Goal: Task Accomplishment & Management: Use online tool/utility

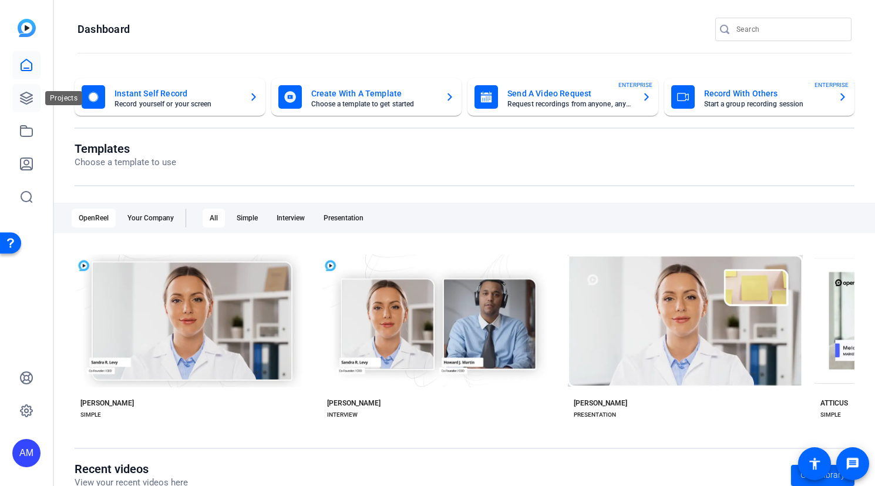
click at [22, 97] on icon at bounding box center [26, 98] width 14 height 14
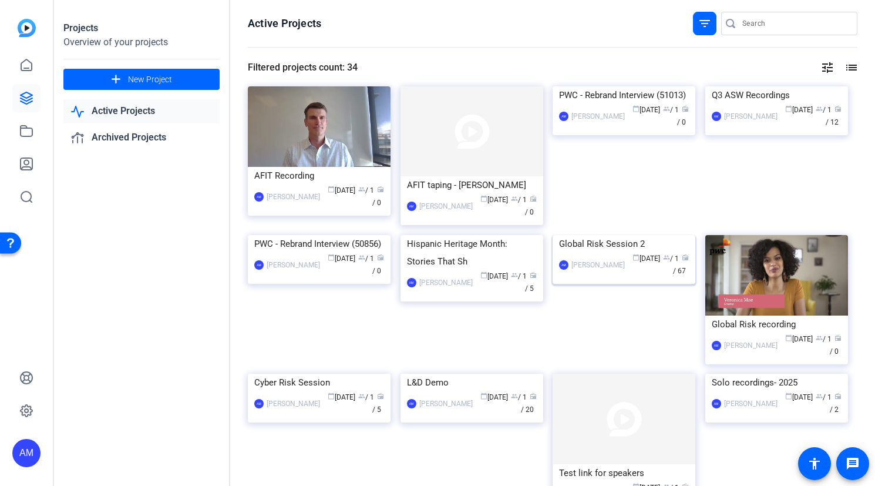
click at [621, 235] on img at bounding box center [624, 235] width 143 height 0
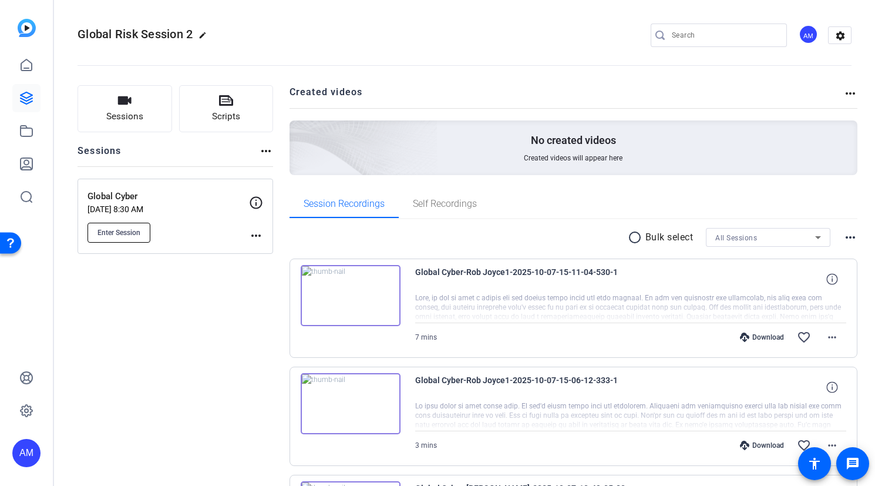
click at [125, 238] on button "Enter Session" at bounding box center [119, 233] width 63 height 20
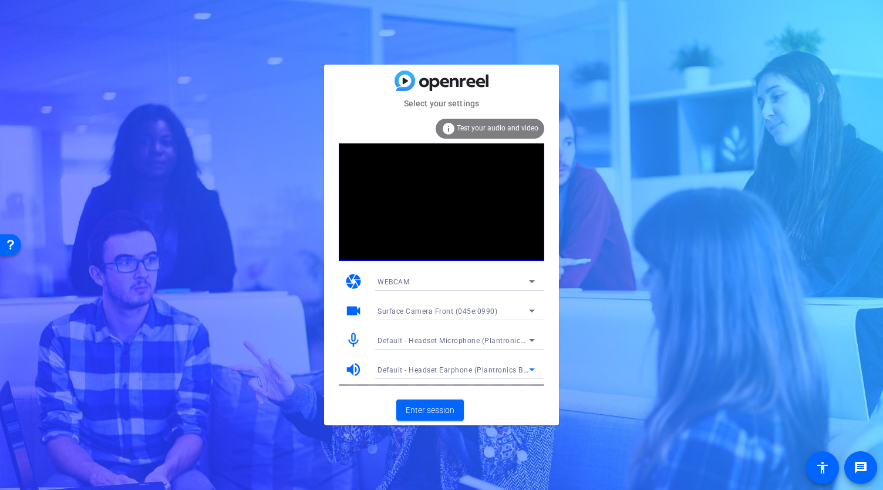
click at [504, 362] on div "Default - Headset Earphone (Plantronics Blackwire 3220 Series)" at bounding box center [454, 369] width 152 height 15
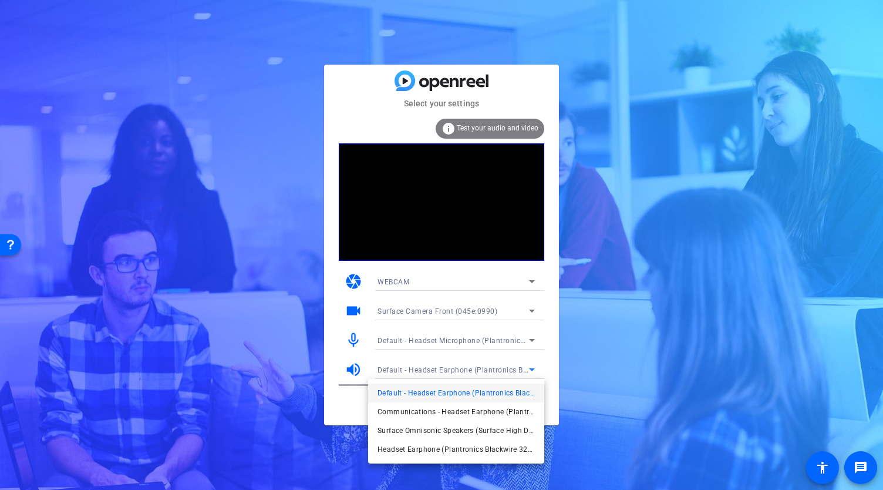
click at [553, 275] on div at bounding box center [441, 245] width 883 height 490
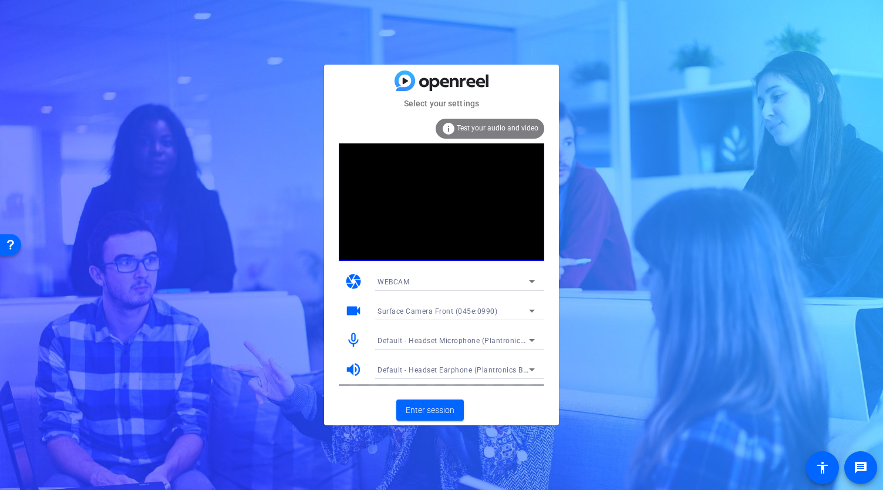
click at [553, 275] on mat-card-content "info Test your audio and video camera WEBCAM videocam Surface Camera Front (045…" at bounding box center [441, 252] width 235 height 285
click at [434, 411] on span "Enter session" at bounding box center [430, 410] width 49 height 12
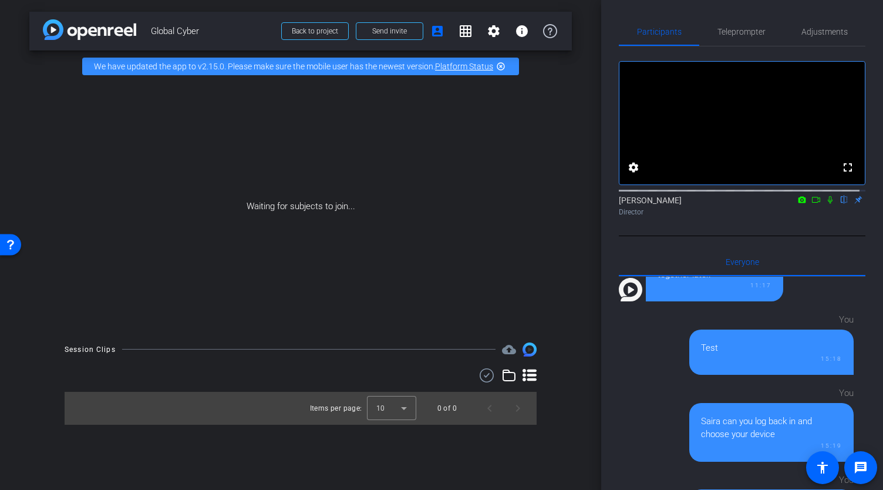
scroll to position [14, 0]
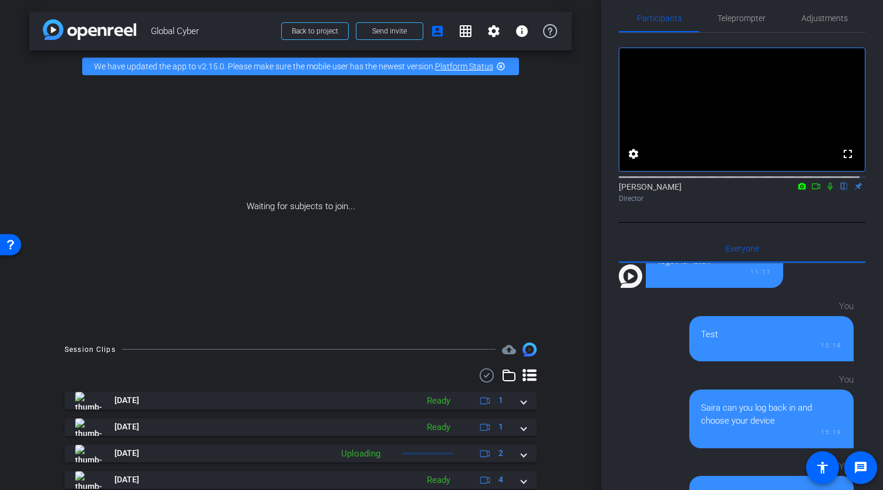
click at [812, 190] on icon at bounding box center [816, 186] width 9 height 8
click at [827, 189] on icon at bounding box center [830, 186] width 6 height 6
click at [812, 190] on icon at bounding box center [816, 186] width 9 height 8
click at [840, 190] on icon at bounding box center [844, 186] width 9 height 8
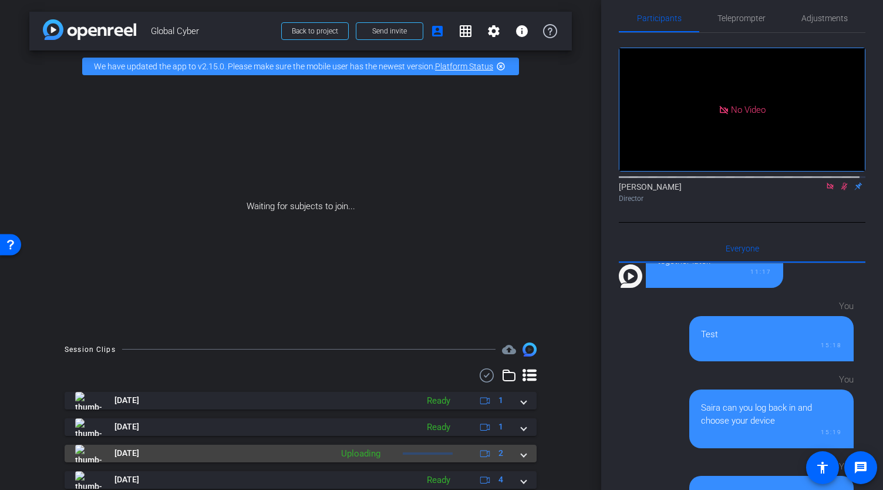
click at [522, 459] on span at bounding box center [524, 453] width 5 height 12
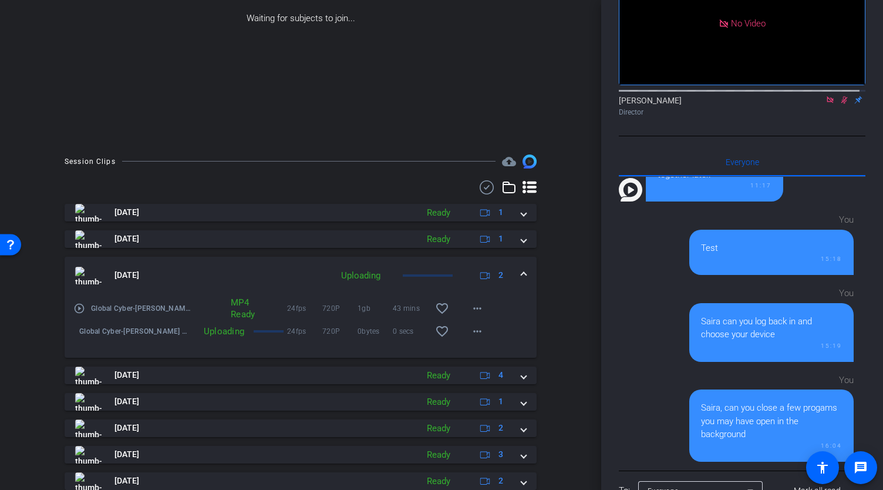
scroll to position [191, 0]
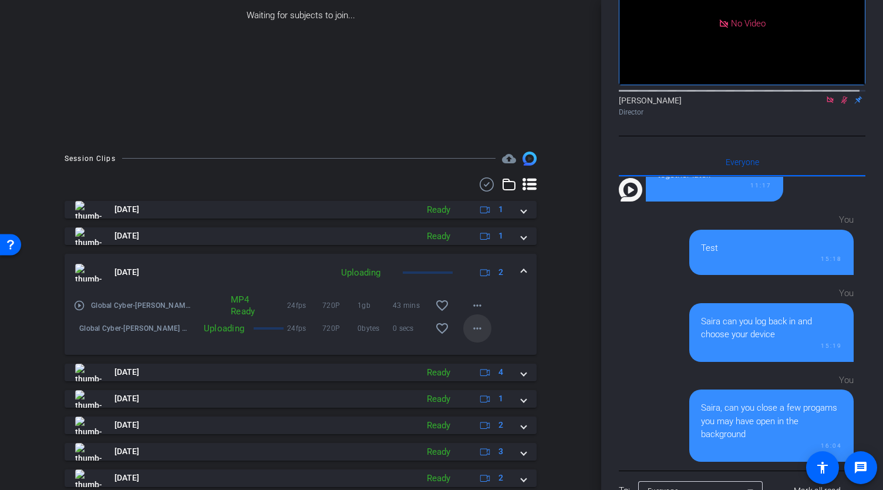
click at [471, 335] on mat-icon "more_horiz" at bounding box center [477, 328] width 14 height 14
click at [485, 379] on span "Delete clip" at bounding box center [491, 376] width 47 height 14
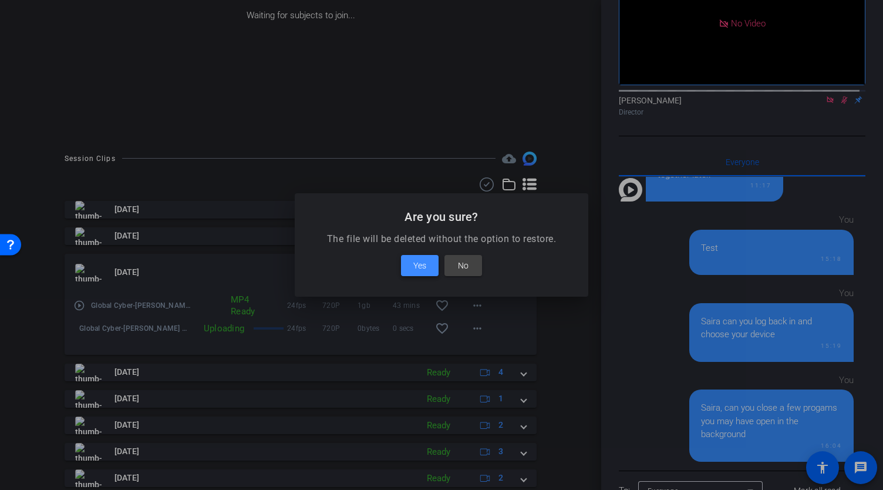
click at [419, 267] on span "Yes" at bounding box center [420, 265] width 13 height 14
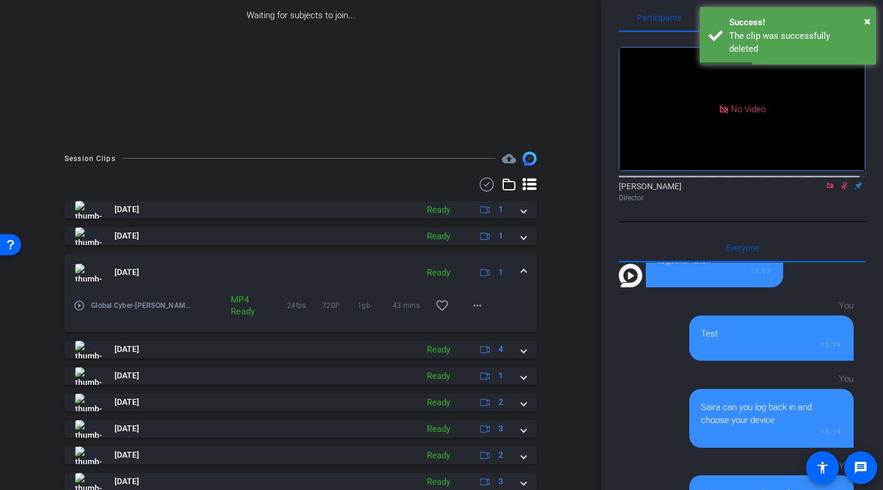
scroll to position [0, 0]
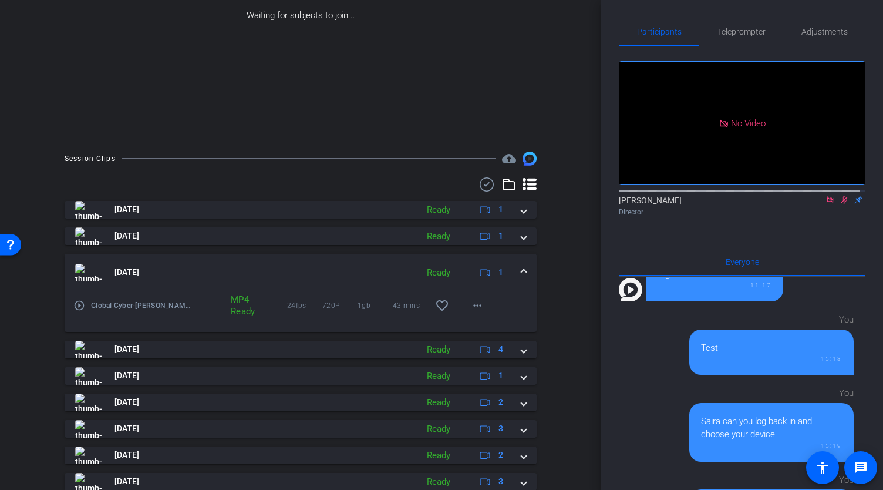
click at [601, 172] on div "Participants Teleprompter Adjustments No Video [PERSON_NAME] Director Everyone …" at bounding box center [742, 245] width 282 height 490
click at [587, 240] on div "arrow_back Global Cyber Back to project Send invite account_box grid_on setting…" at bounding box center [300, 54] width 601 height 490
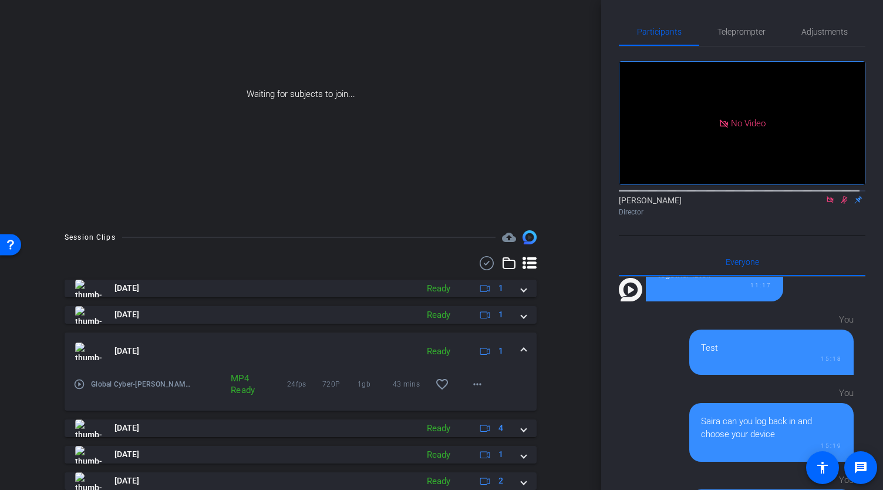
scroll to position [154, 0]
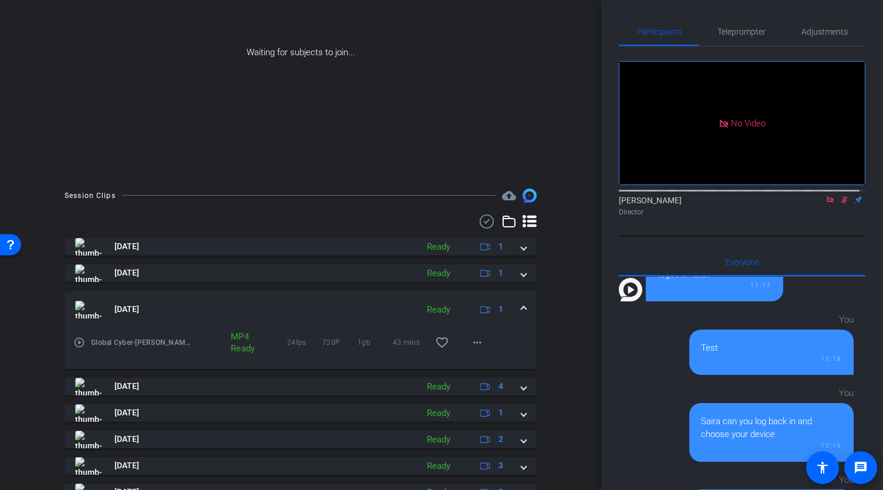
click at [523, 318] on mat-expansion-panel-header "[DATE] Ready 1" at bounding box center [301, 310] width 472 height 38
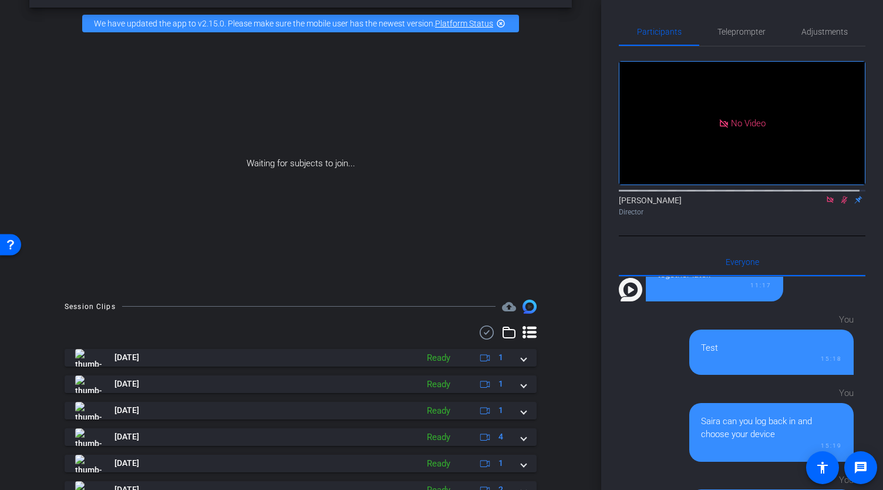
scroll to position [0, 0]
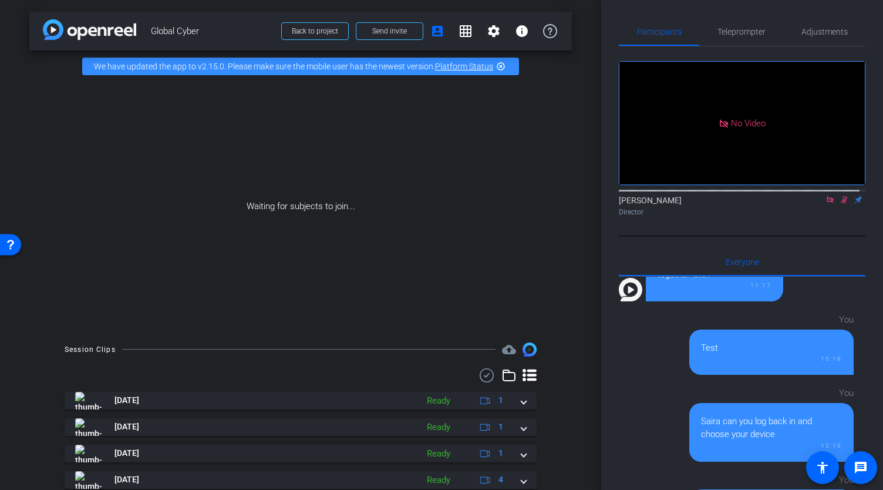
click at [826, 204] on icon at bounding box center [830, 200] width 9 height 8
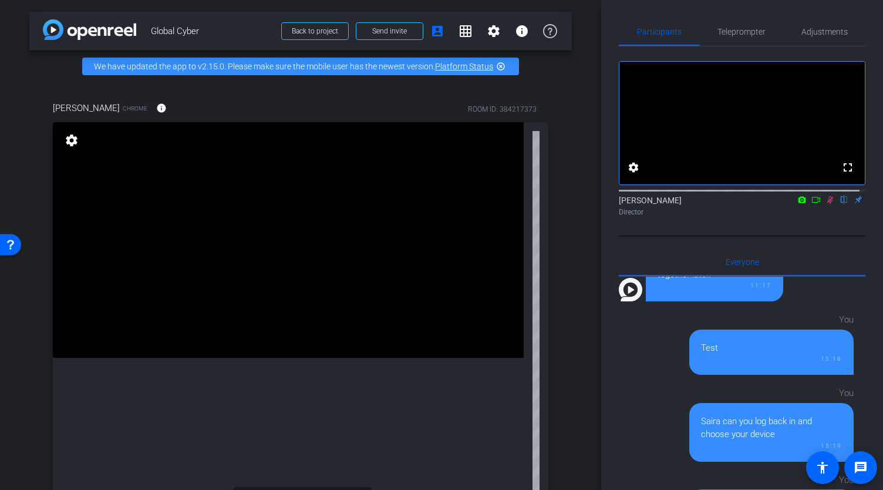
click at [828, 204] on icon at bounding box center [831, 200] width 6 height 8
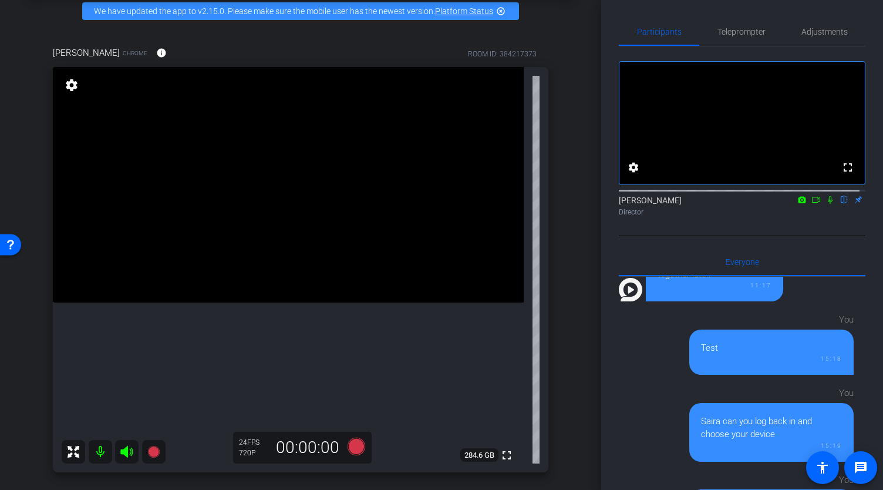
click at [828, 204] on icon at bounding box center [830, 200] width 5 height 8
click at [828, 204] on icon at bounding box center [831, 200] width 6 height 8
click at [732, 30] on span "Teleprompter" at bounding box center [742, 32] width 48 height 8
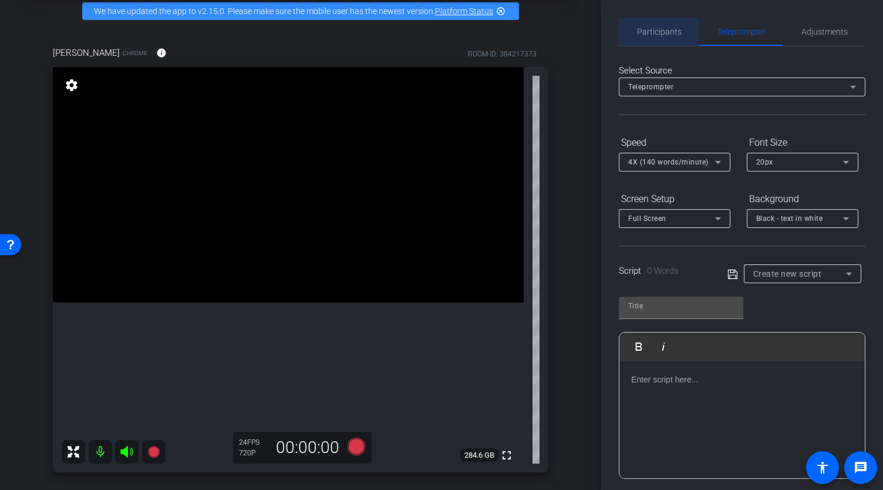
click at [663, 36] on span "Participants" at bounding box center [659, 32] width 45 height 8
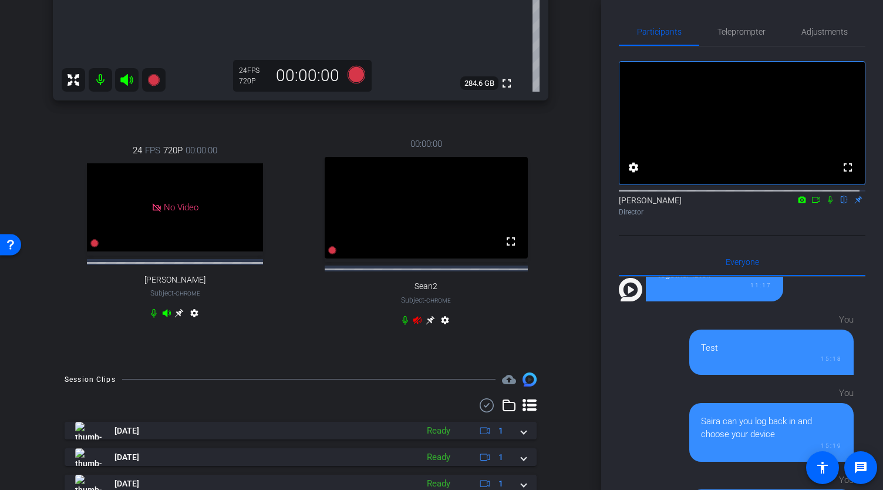
scroll to position [426, 0]
click at [427, 325] on icon at bounding box center [430, 321] width 9 height 9
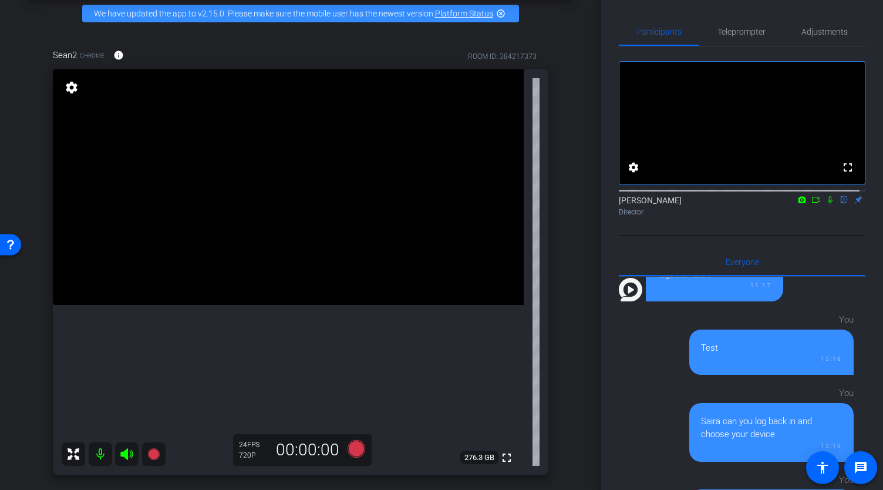
scroll to position [44, 0]
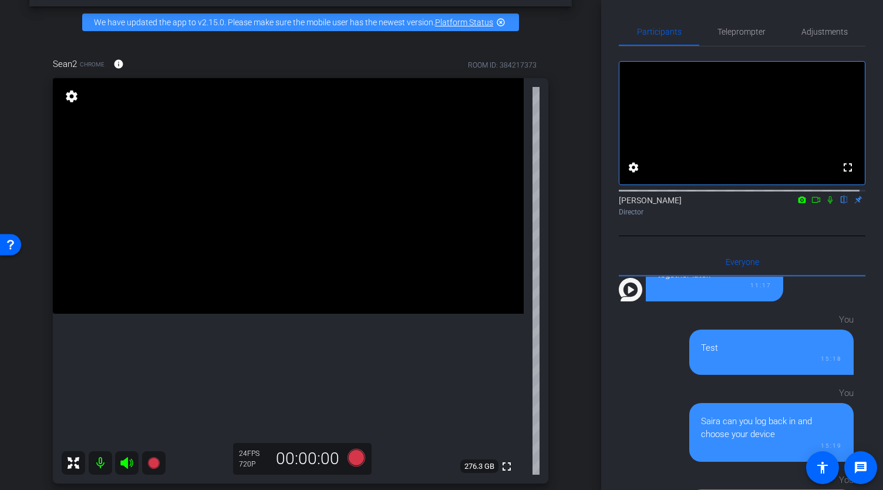
drag, startPoint x: 594, startPoint y: 174, endPoint x: 596, endPoint y: 233, distance: 59.4
click at [596, 233] on div "arrow_back Global Cyber Back to project Send invite account_box grid_on setting…" at bounding box center [300, 245] width 601 height 490
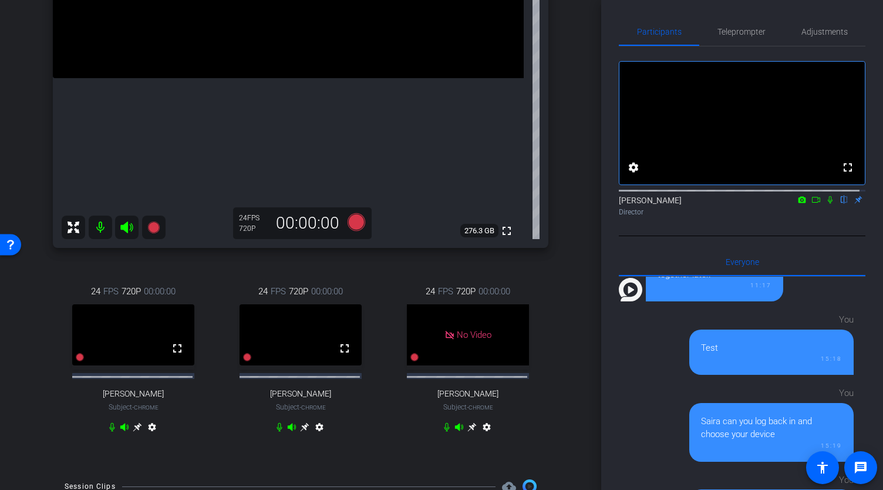
scroll to position [283, 0]
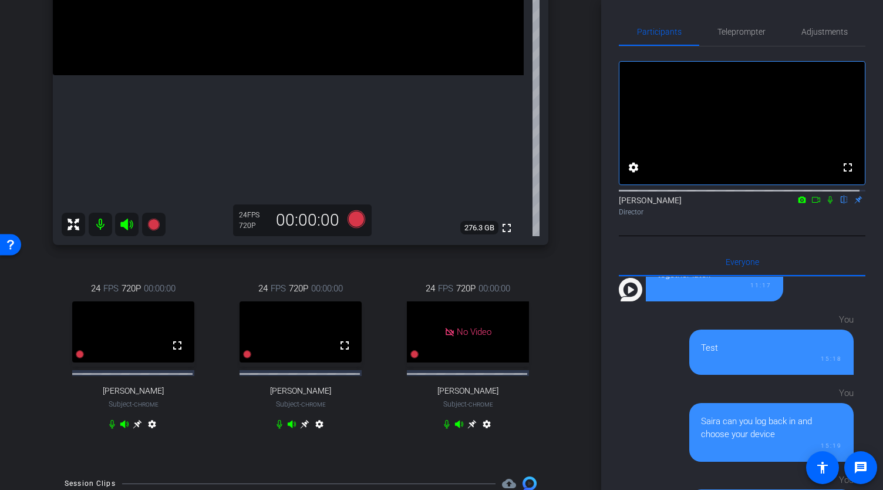
click at [300, 429] on icon at bounding box center [304, 424] width 9 height 9
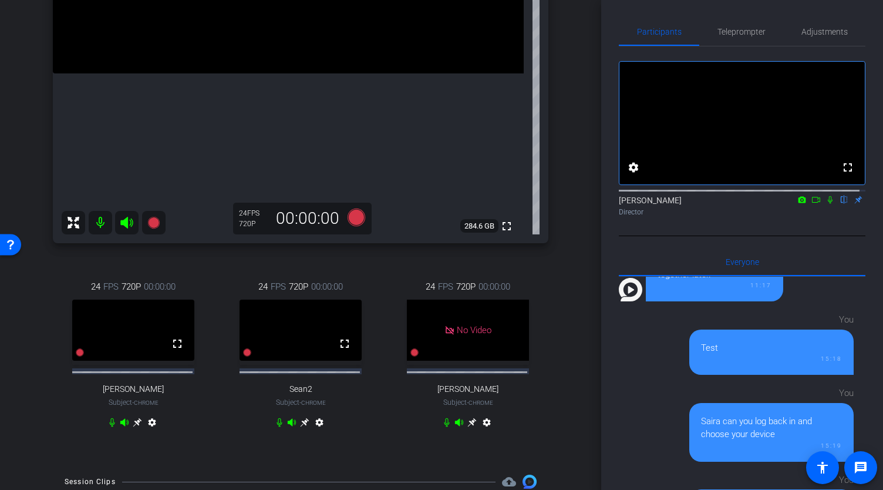
scroll to position [307, 0]
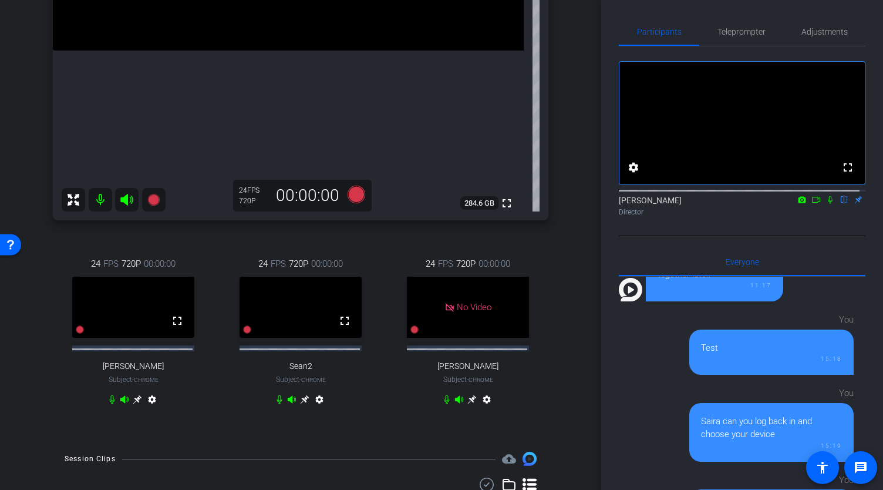
click at [301, 404] on icon at bounding box center [304, 399] width 9 height 9
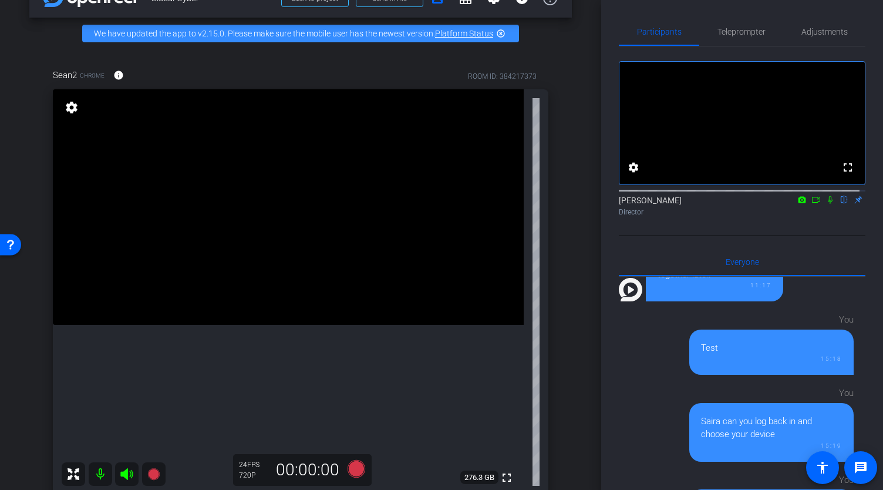
scroll to position [28, 0]
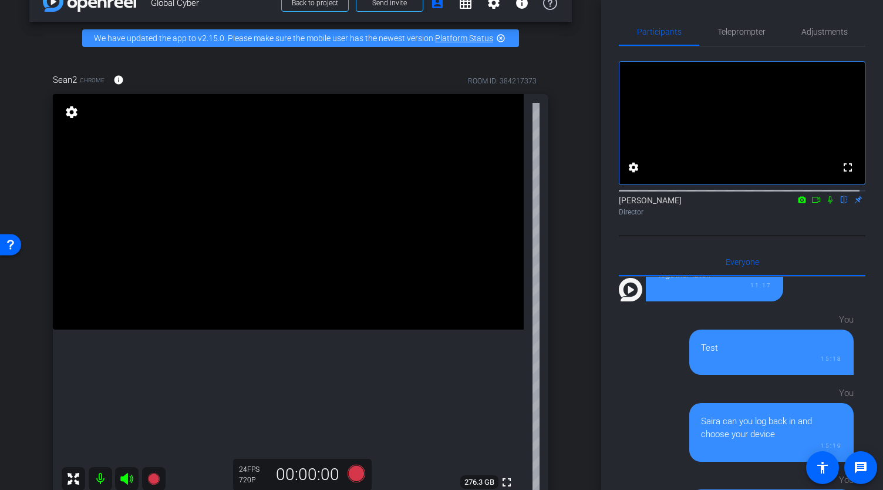
click at [72, 119] on mat-icon "settings" at bounding box center [71, 112] width 16 height 14
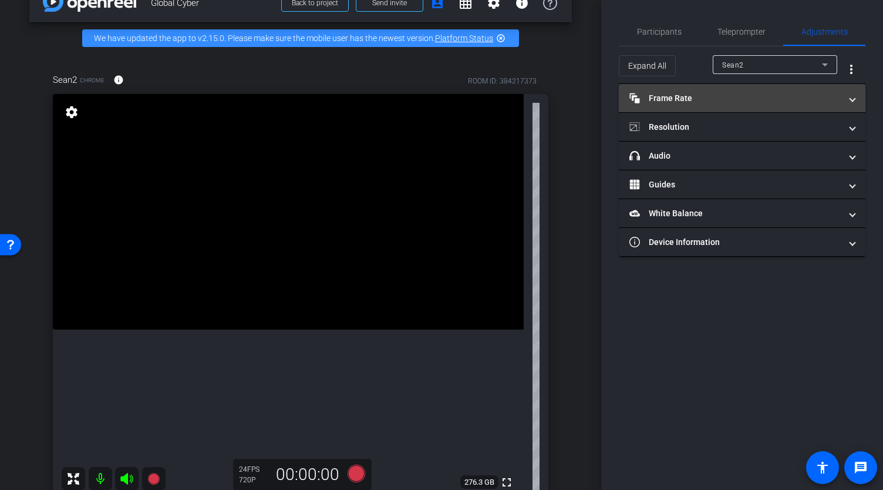
click at [688, 100] on mat-panel-title "Frame Rate Frame Rate" at bounding box center [735, 98] width 211 height 12
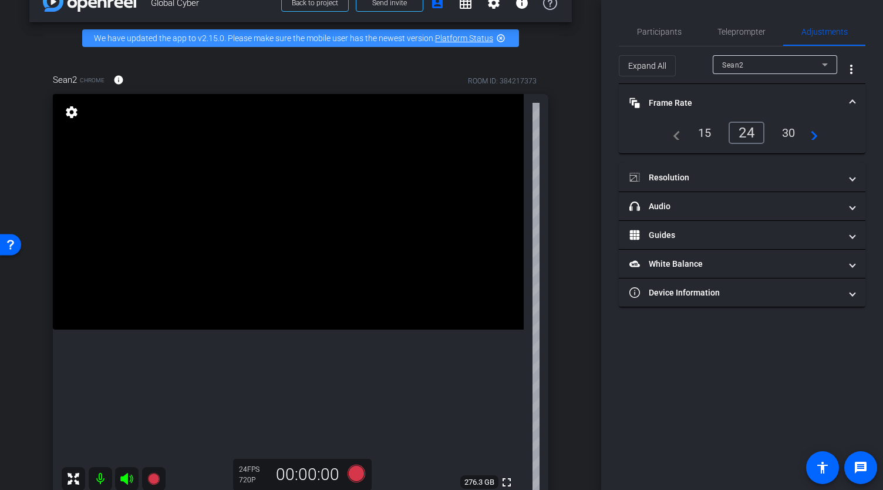
click at [790, 131] on div "30" at bounding box center [789, 133] width 31 height 20
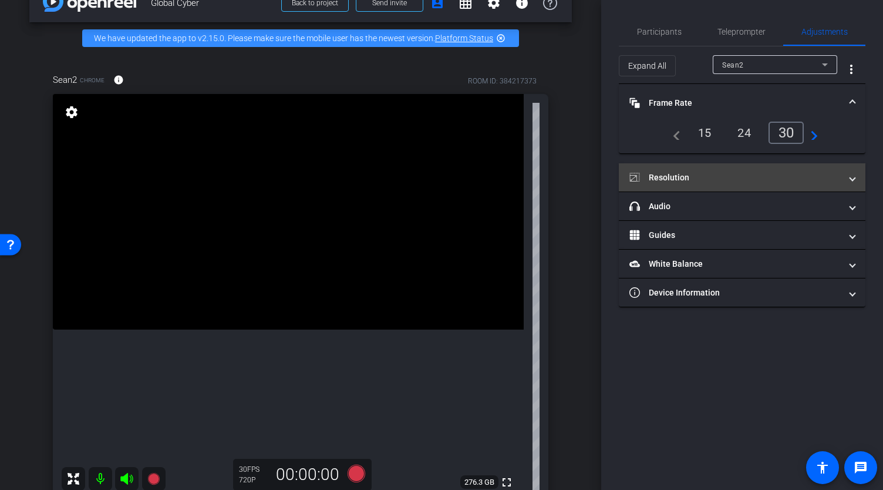
click at [711, 178] on mat-panel-title "Resolution" at bounding box center [735, 178] width 211 height 12
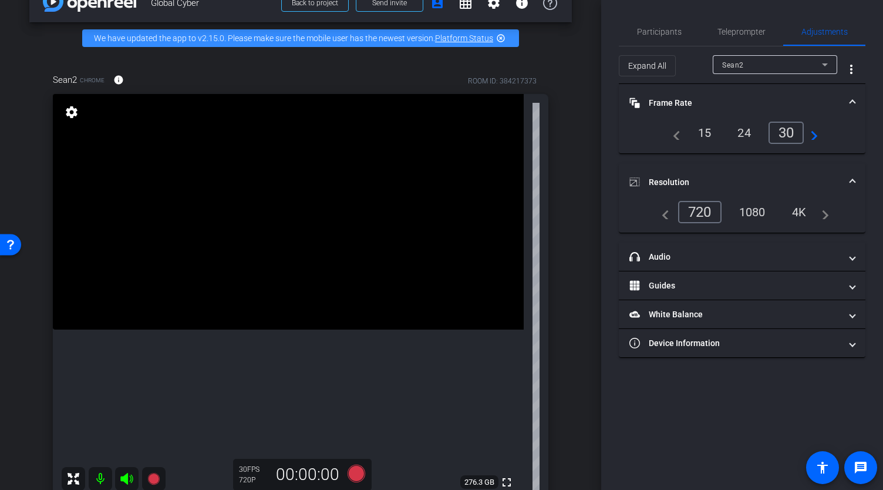
click at [747, 207] on div "1080" at bounding box center [753, 212] width 44 height 20
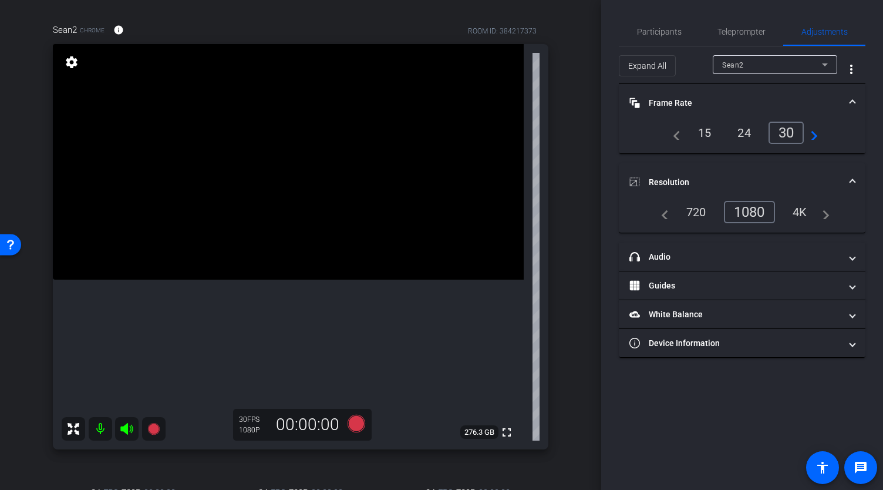
scroll to position [76, 0]
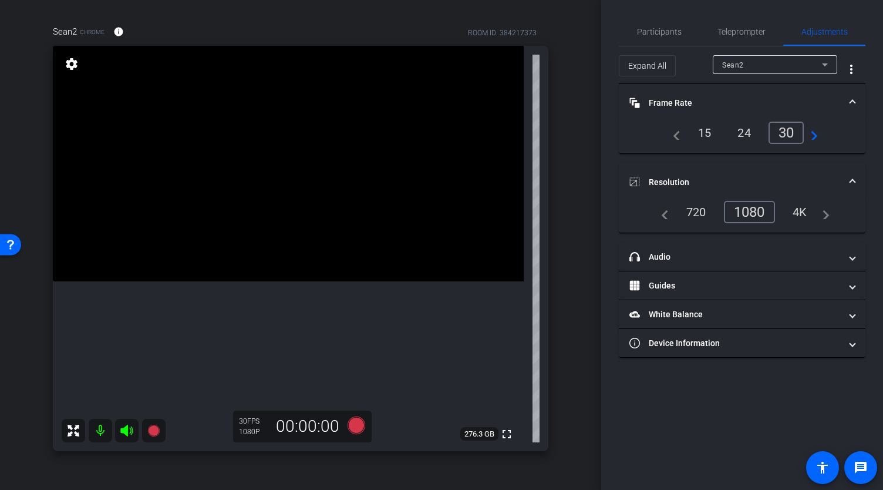
click at [701, 203] on div "720" at bounding box center [697, 212] width 38 height 20
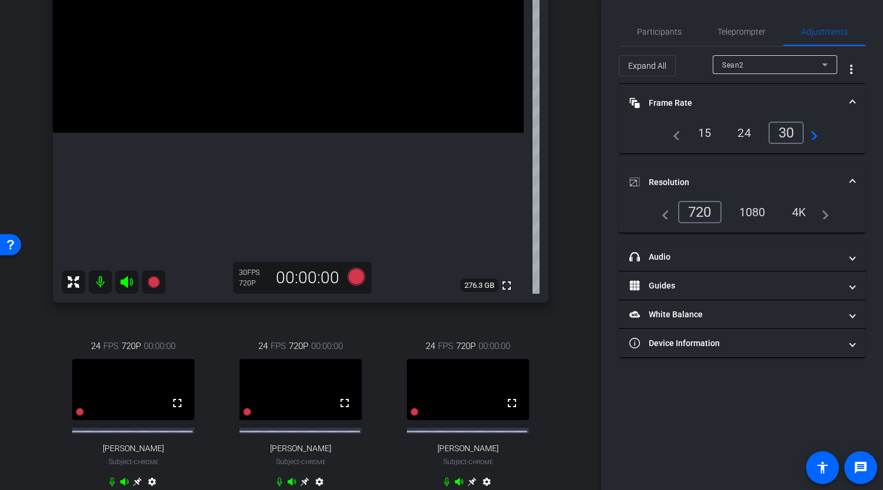
scroll to position [291, 0]
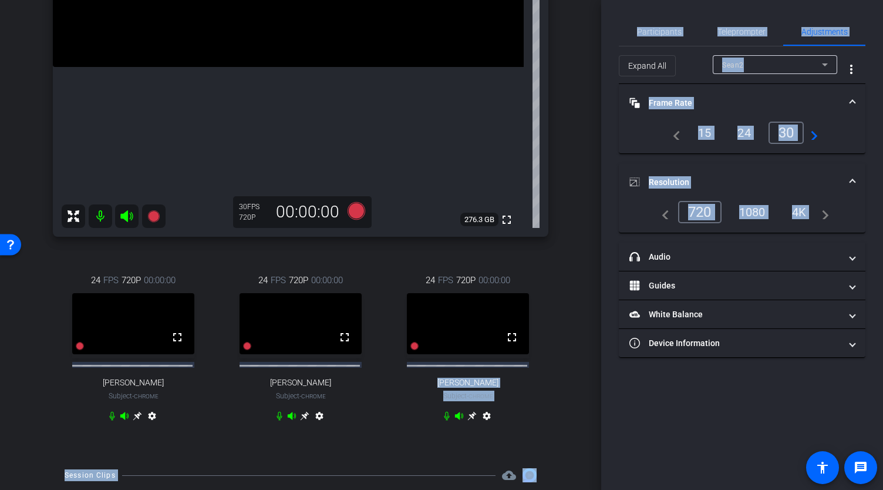
drag, startPoint x: 601, startPoint y: 263, endPoint x: 601, endPoint y: 321, distance: 58.7
click at [601, 321] on div "arrow_back Global Cyber Back to project Send invite account_box grid_on setting…" at bounding box center [441, 245] width 883 height 490
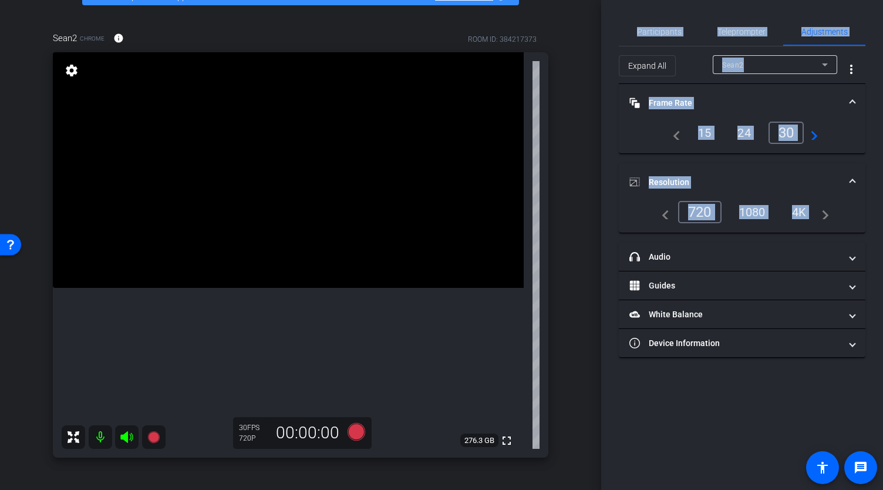
scroll to position [0, 0]
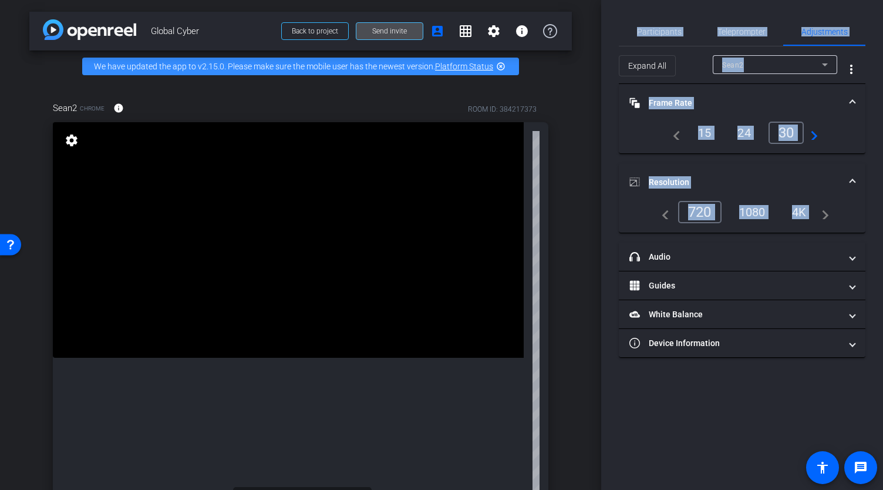
click at [394, 32] on span "Send invite" at bounding box center [389, 30] width 35 height 9
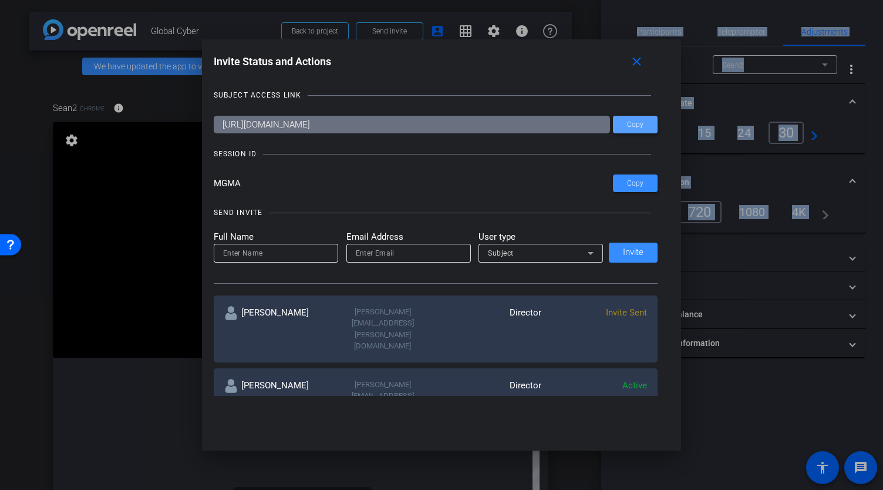
click at [644, 125] on span at bounding box center [635, 124] width 45 height 28
copy div "Lore Ipsumdo Sitamet - Consec adipisci Elitsed Doeiu tempo_incidi Utl 0, 4741 E…"
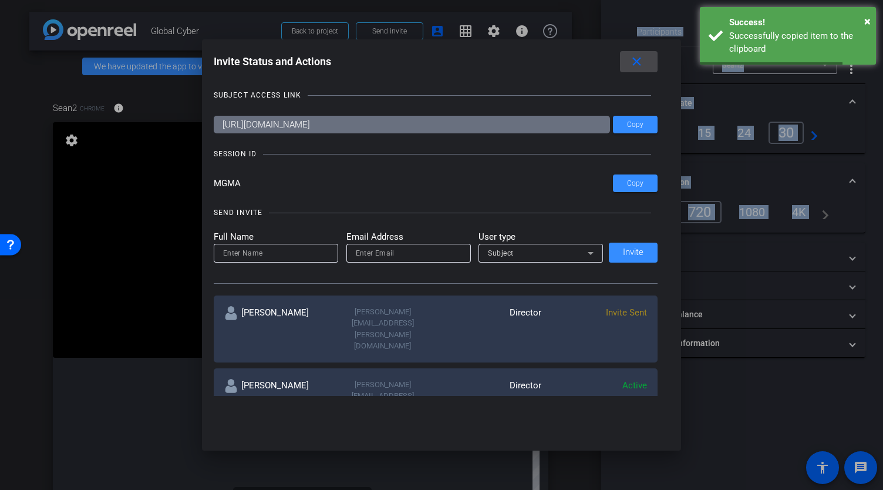
click at [639, 59] on mat-icon "close" at bounding box center [637, 62] width 15 height 15
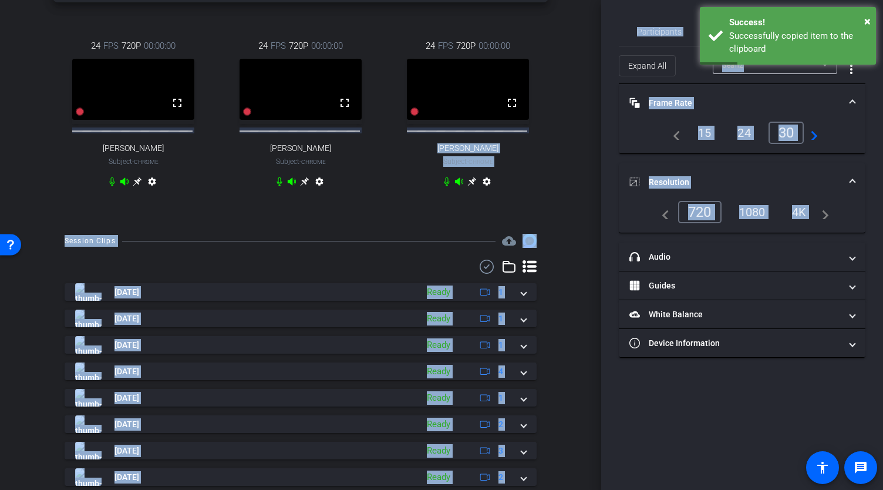
scroll to position [472, 0]
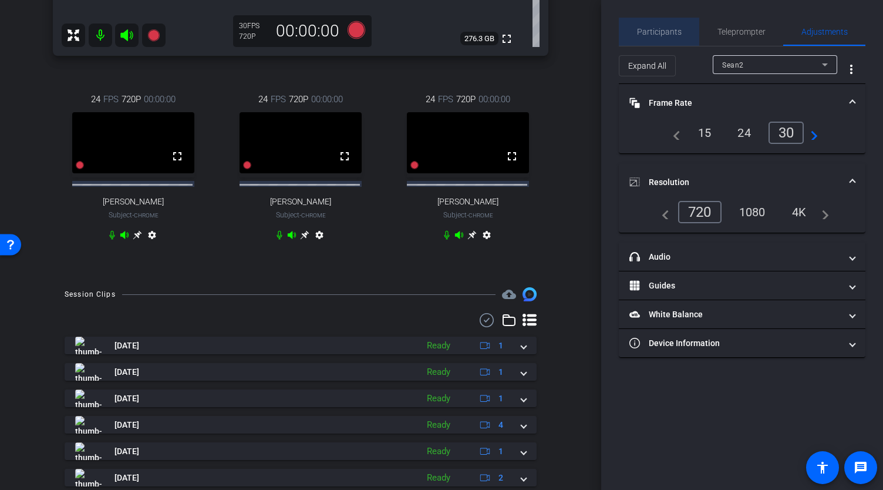
click at [674, 37] on span "Participants" at bounding box center [659, 32] width 45 height 28
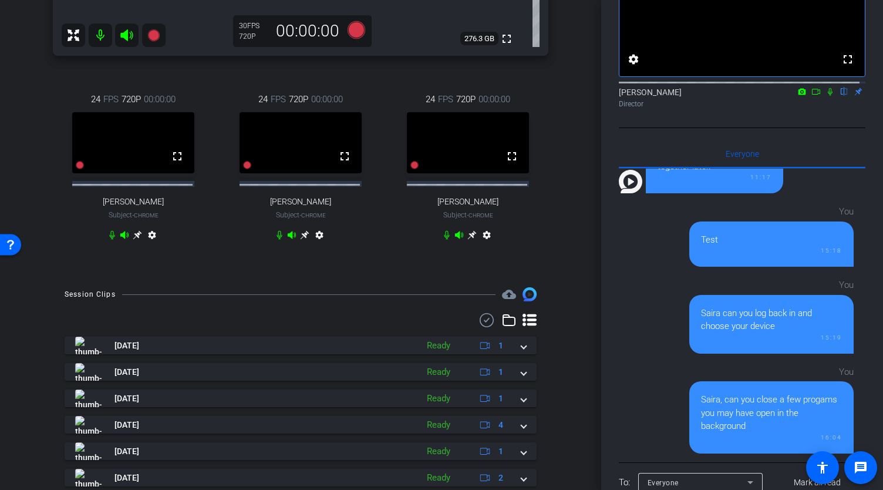
scroll to position [175, 0]
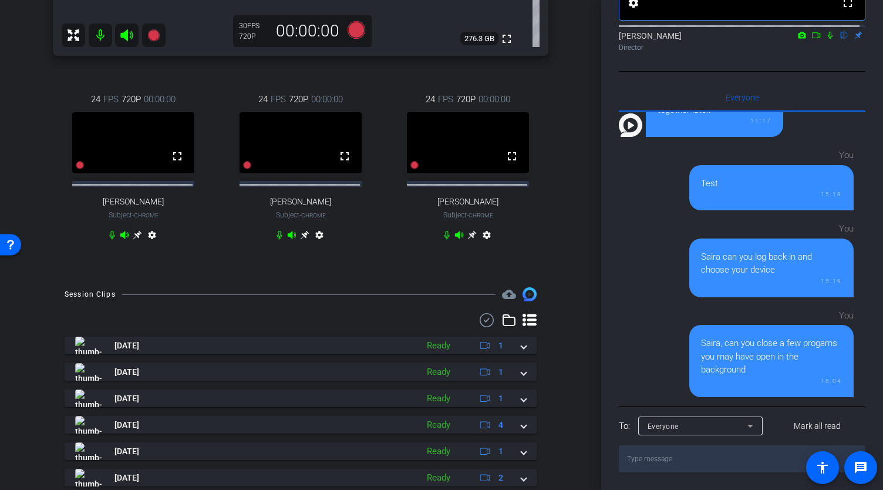
click at [699, 460] on textarea at bounding box center [742, 458] width 247 height 27
paste textarea "[URL][DOMAIN_NAME]"
type textarea "[URL][DOMAIN_NAME]"
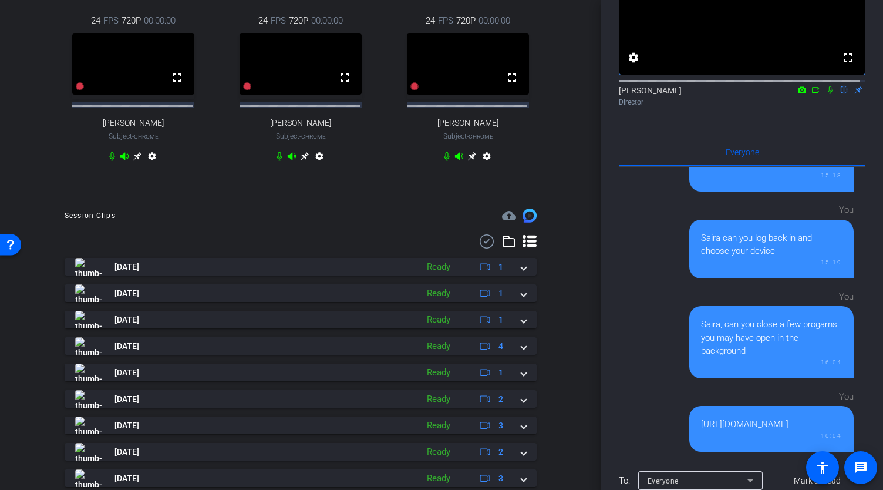
scroll to position [108, 0]
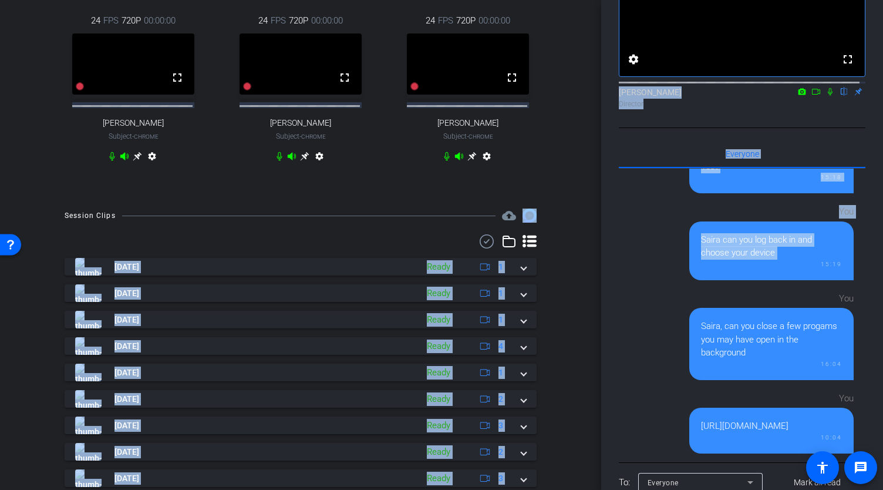
drag, startPoint x: 601, startPoint y: 258, endPoint x: 596, endPoint y: 213, distance: 45.0
click at [596, 213] on div "arrow_back Global Cyber Back to project Send invite account_box grid_on setting…" at bounding box center [441, 245] width 883 height 490
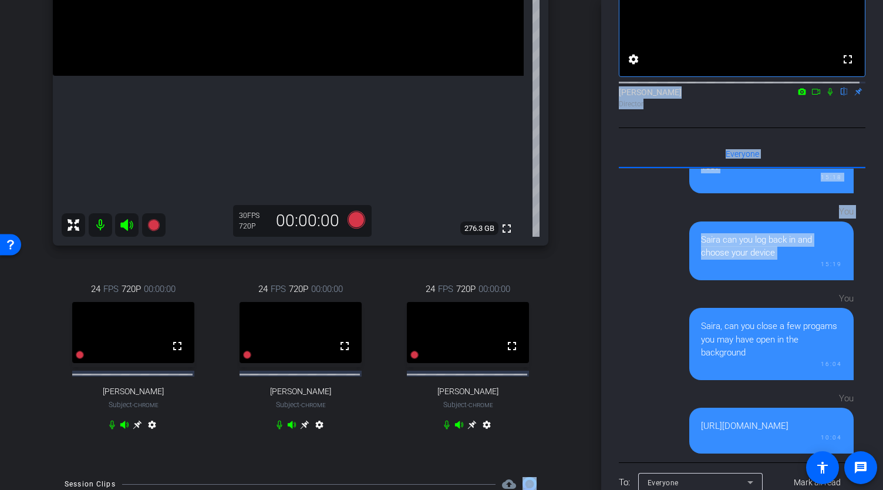
scroll to position [284, 0]
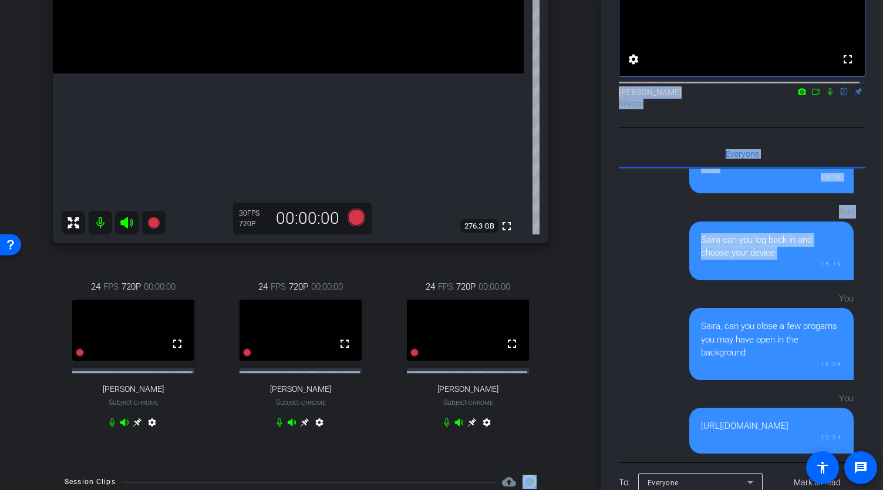
click at [828, 96] on icon at bounding box center [830, 92] width 5 height 8
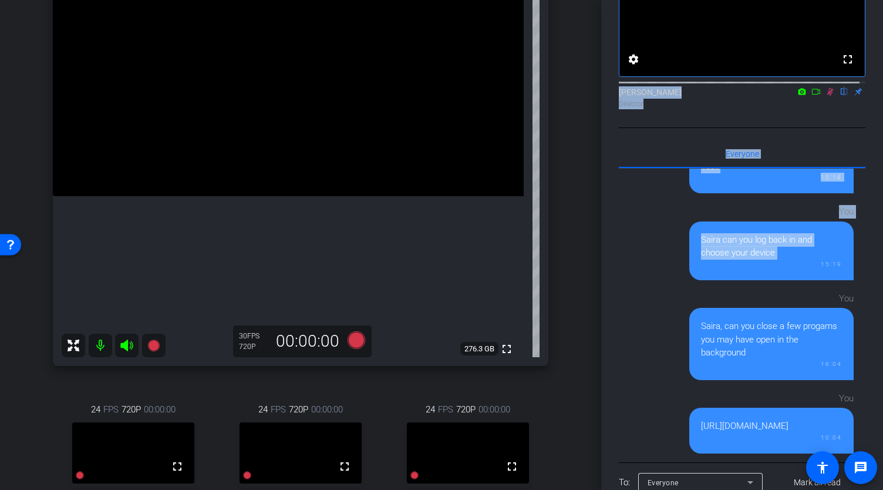
scroll to position [163, 0]
click at [828, 96] on icon at bounding box center [831, 92] width 6 height 8
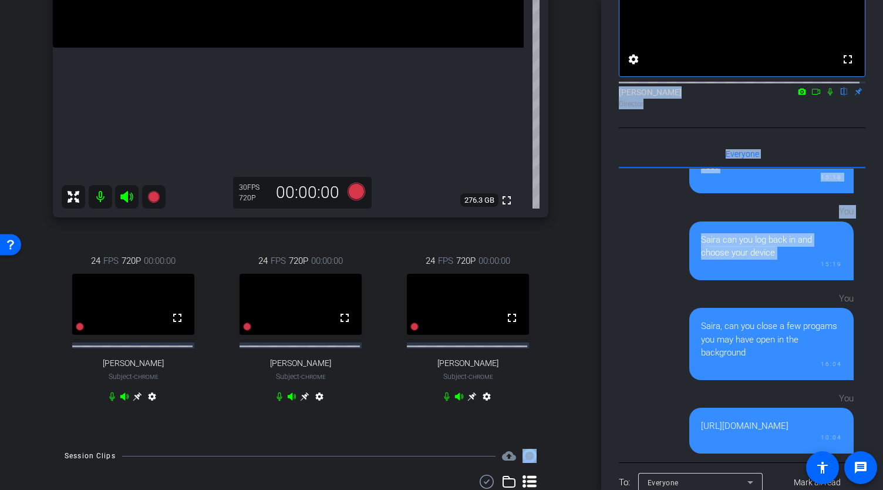
scroll to position [312, 0]
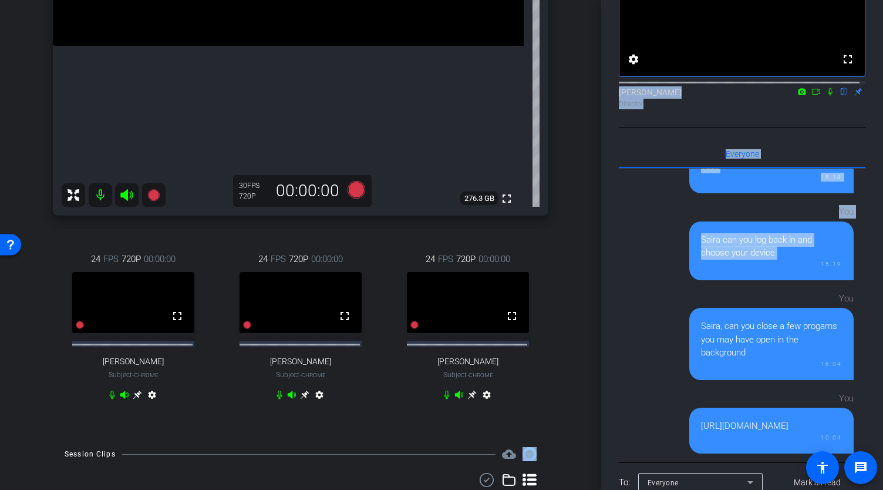
click at [826, 96] on icon at bounding box center [830, 92] width 9 height 8
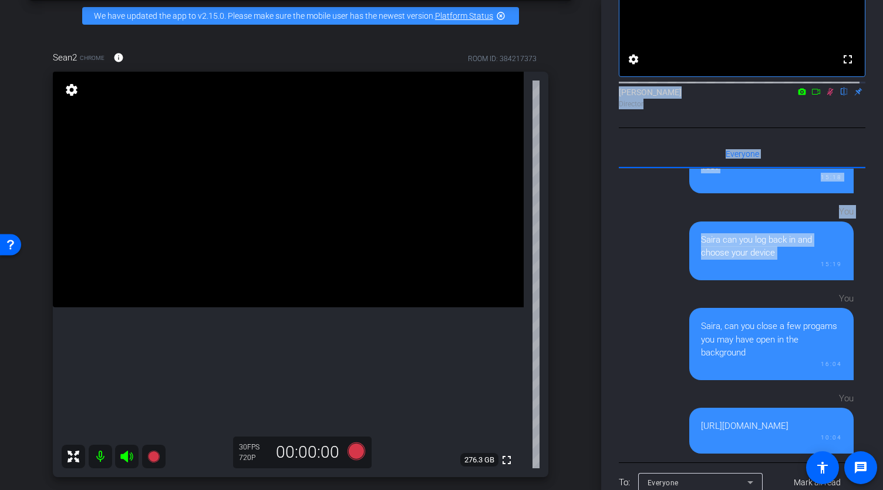
scroll to position [52, 0]
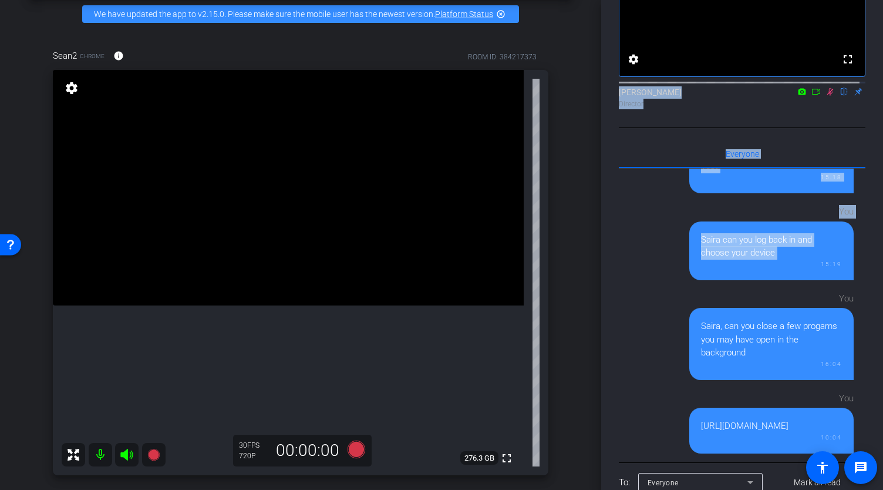
click at [826, 96] on icon at bounding box center [830, 92] width 9 height 8
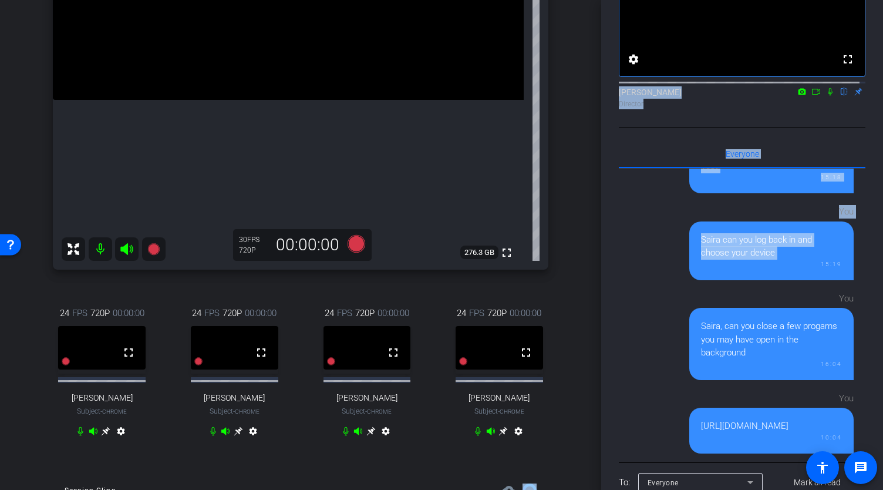
scroll to position [343, 0]
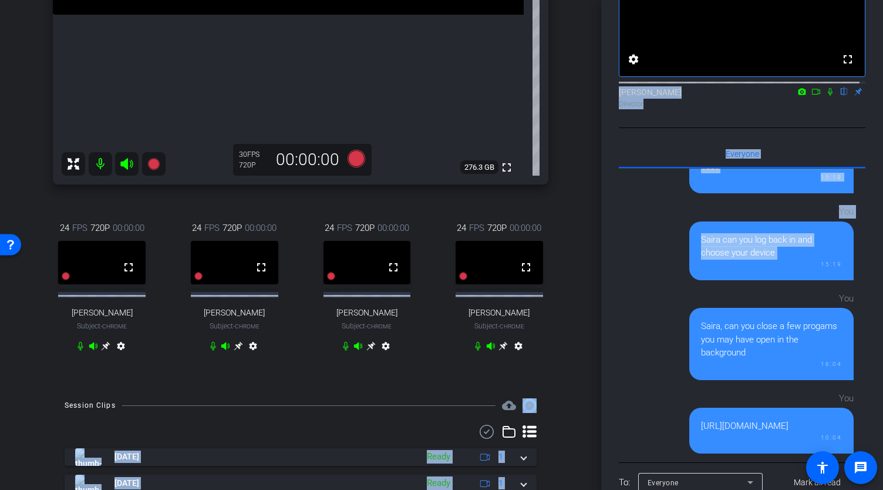
click at [500, 351] on icon at bounding box center [503, 346] width 9 height 9
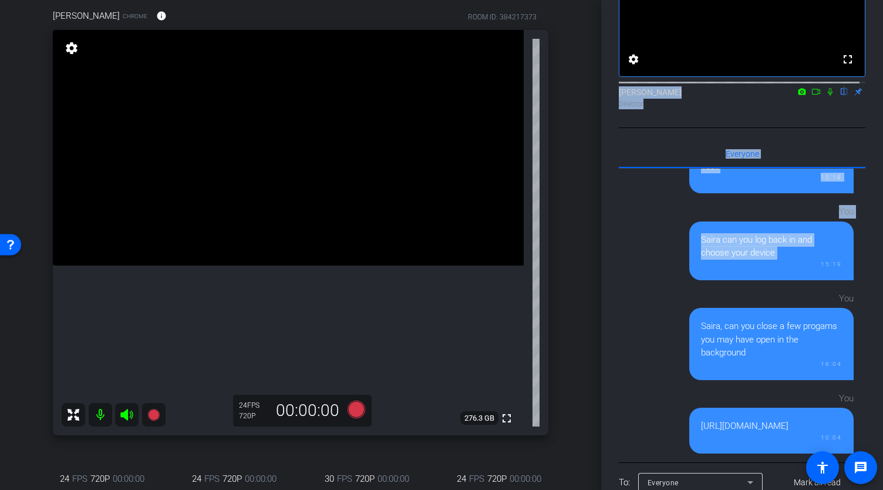
scroll to position [90, 0]
click at [68, 58] on mat-icon "settings" at bounding box center [71, 50] width 16 height 14
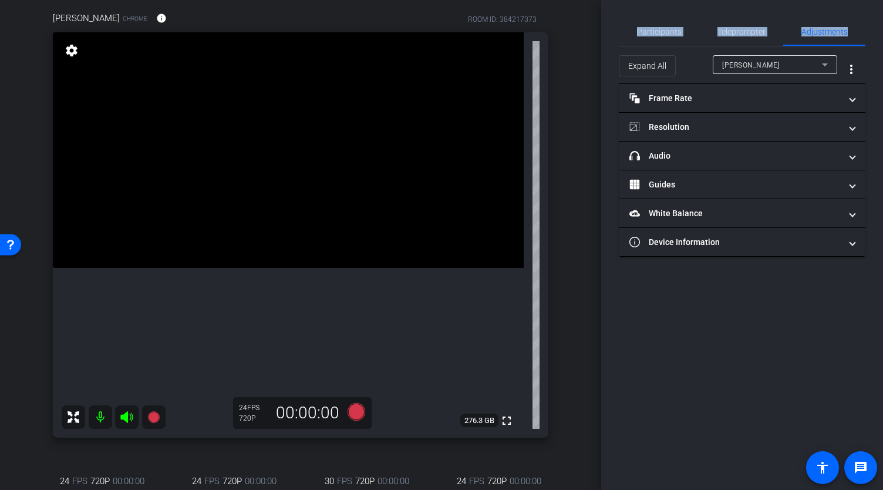
scroll to position [0, 0]
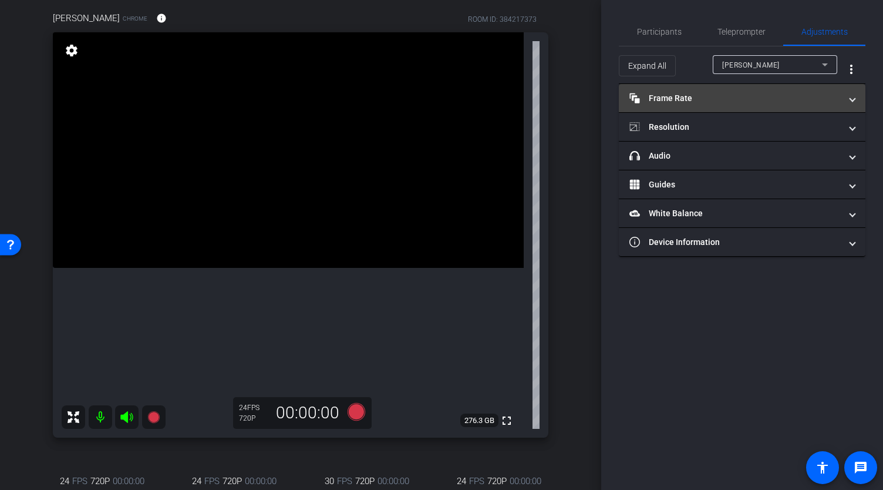
click at [675, 98] on mat-panel-title "Frame Rate Frame Rate" at bounding box center [735, 98] width 211 height 12
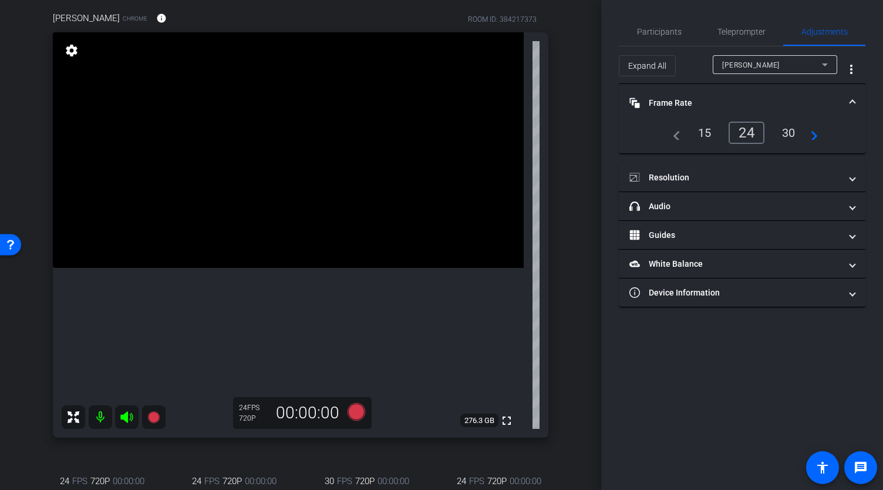
click at [791, 130] on div "30" at bounding box center [789, 133] width 31 height 20
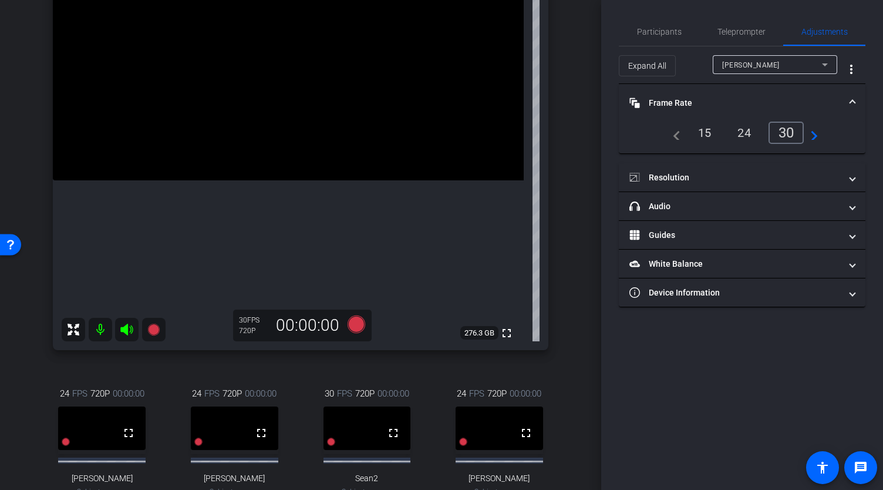
scroll to position [158, 0]
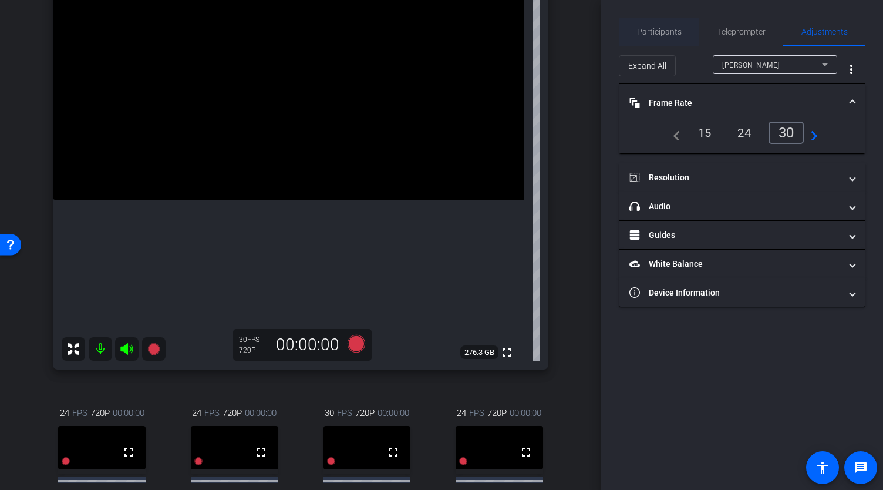
click at [652, 32] on span "Participants" at bounding box center [659, 32] width 45 height 8
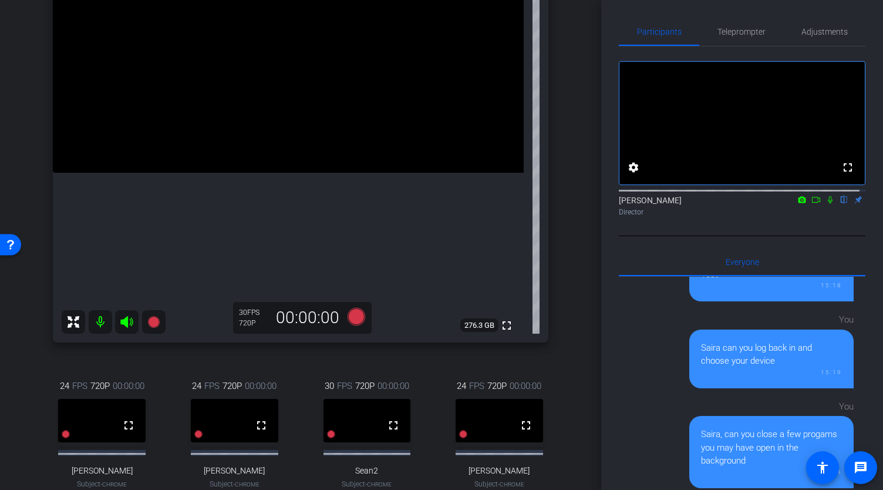
scroll to position [342, 0]
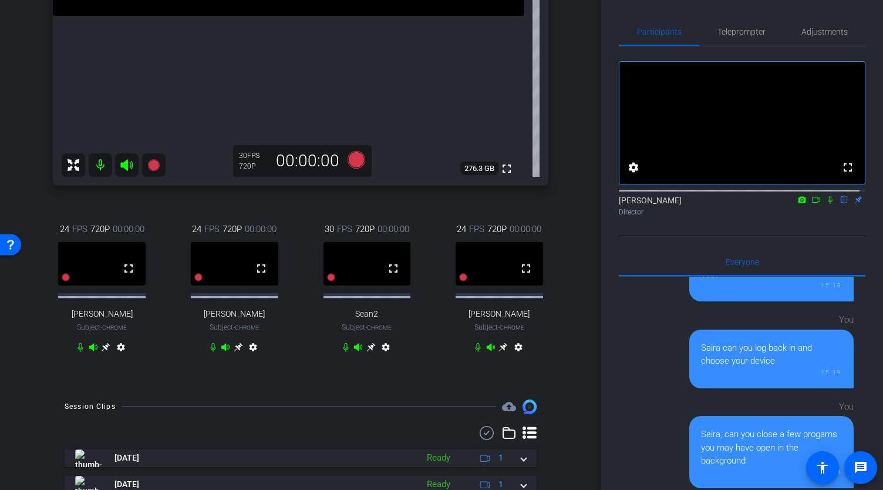
click at [370, 352] on icon at bounding box center [371, 346] width 9 height 9
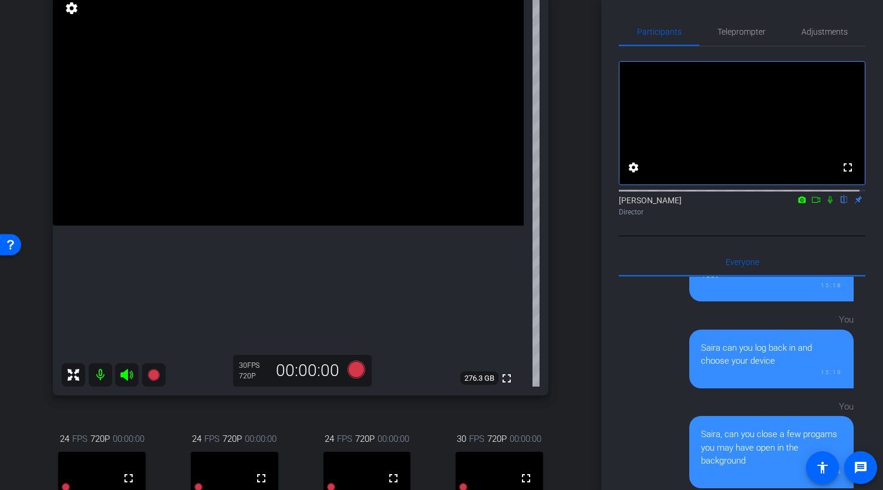
scroll to position [561, 0]
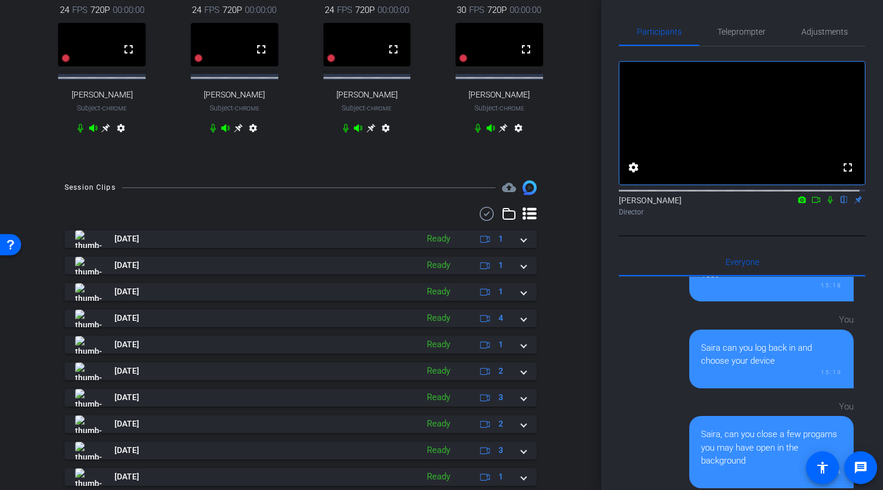
click at [500, 133] on icon at bounding box center [503, 128] width 9 height 9
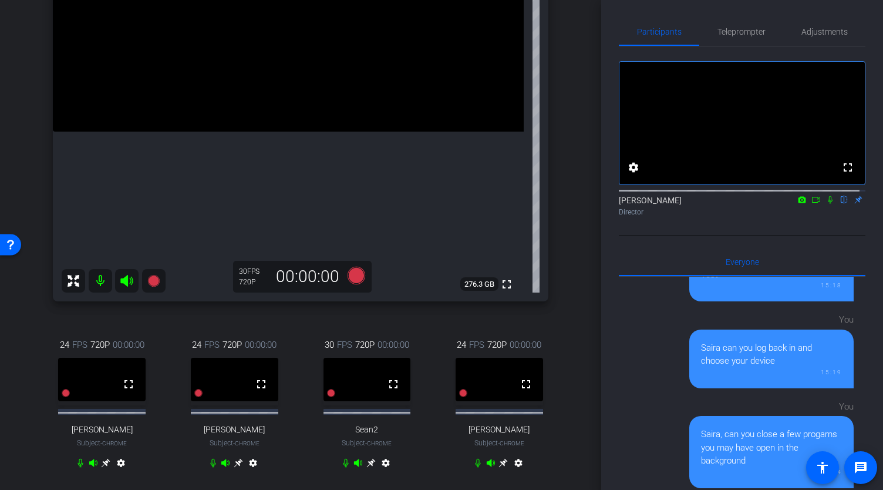
scroll to position [227, 0]
click at [370, 467] on icon at bounding box center [371, 462] width 9 height 9
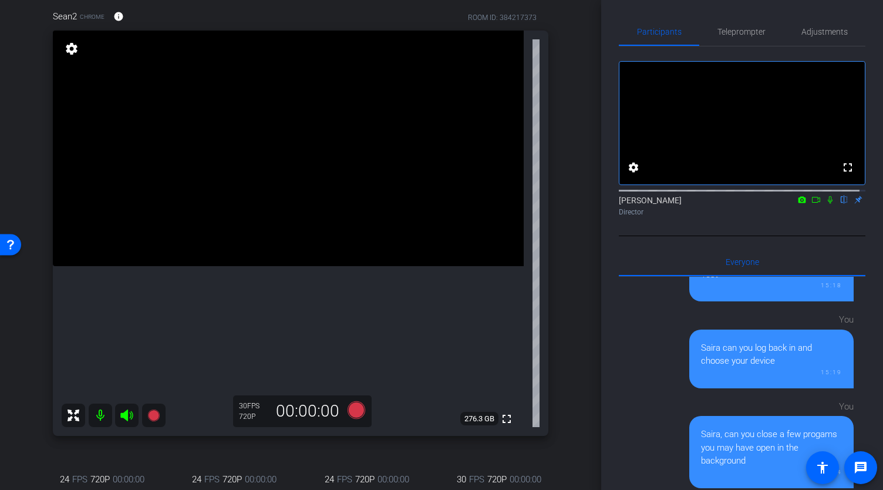
scroll to position [79, 0]
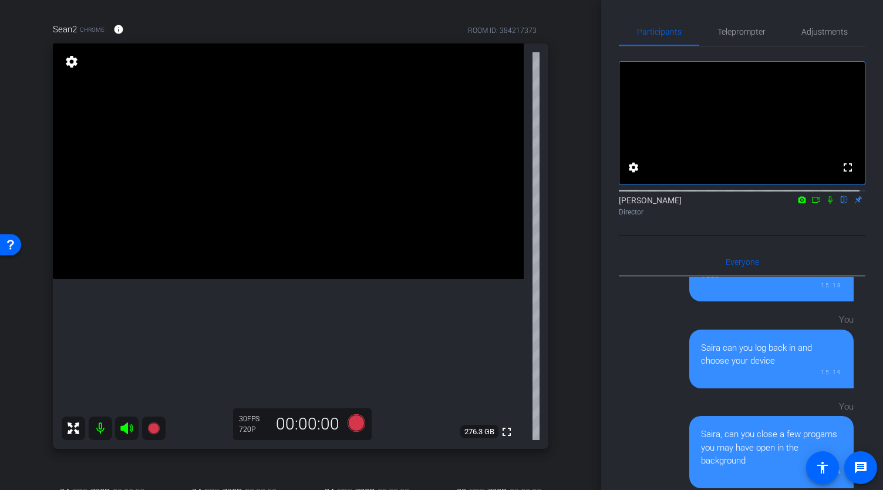
click at [604, 110] on div "Participants Teleprompter Adjustments fullscreen settings [PERSON_NAME] flip Di…" at bounding box center [742, 245] width 282 height 490
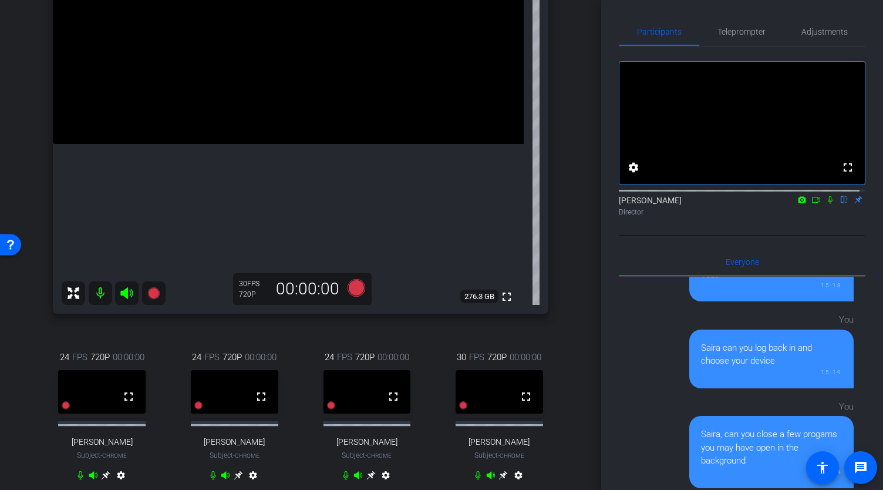
scroll to position [254, 0]
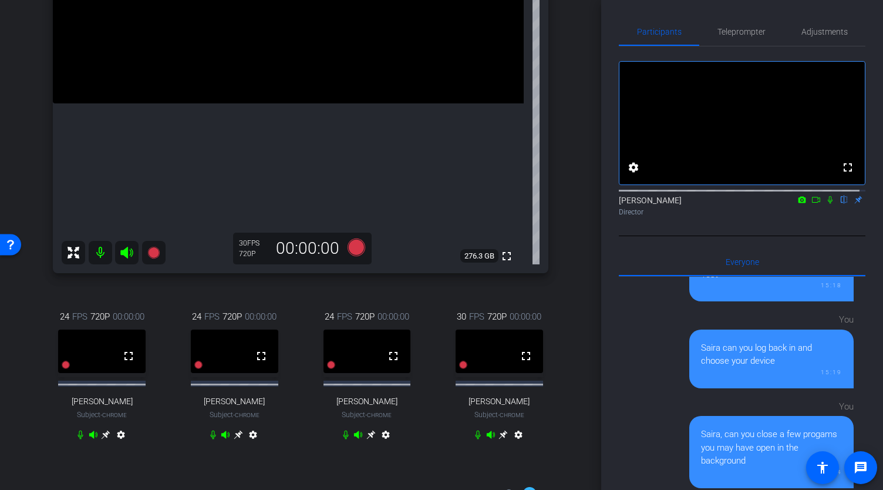
click at [499, 439] on icon at bounding box center [503, 434] width 9 height 9
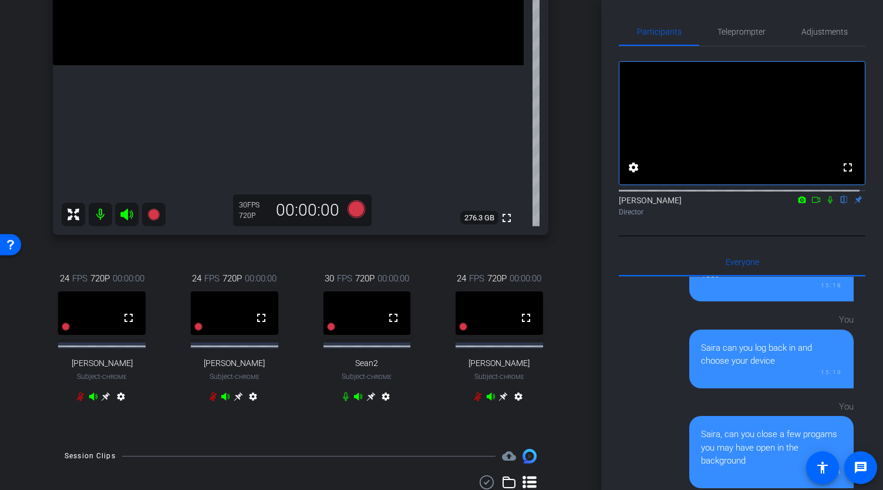
scroll to position [304, 0]
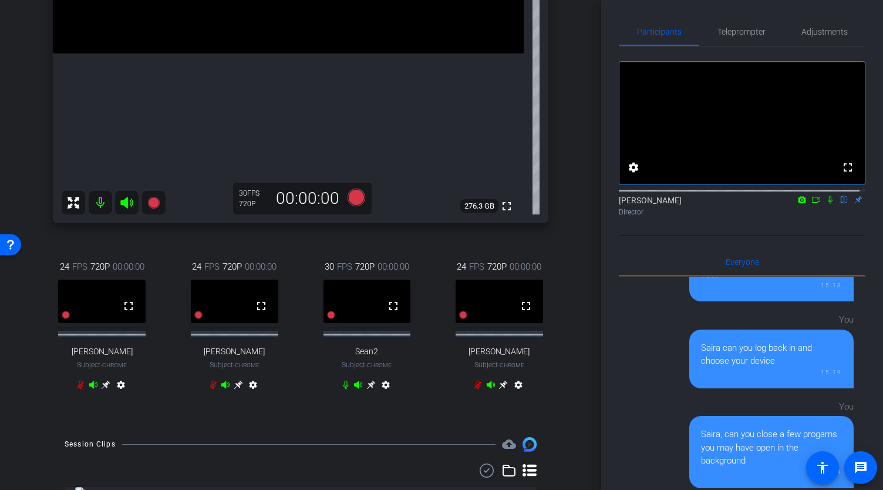
click at [369, 389] on icon at bounding box center [371, 385] width 9 height 9
drag, startPoint x: 594, startPoint y: 210, endPoint x: 607, endPoint y: 145, distance: 65.9
click at [607, 145] on div "arrow_back Global Cyber Back to project Send invite account_box grid_on setting…" at bounding box center [441, 245] width 883 height 490
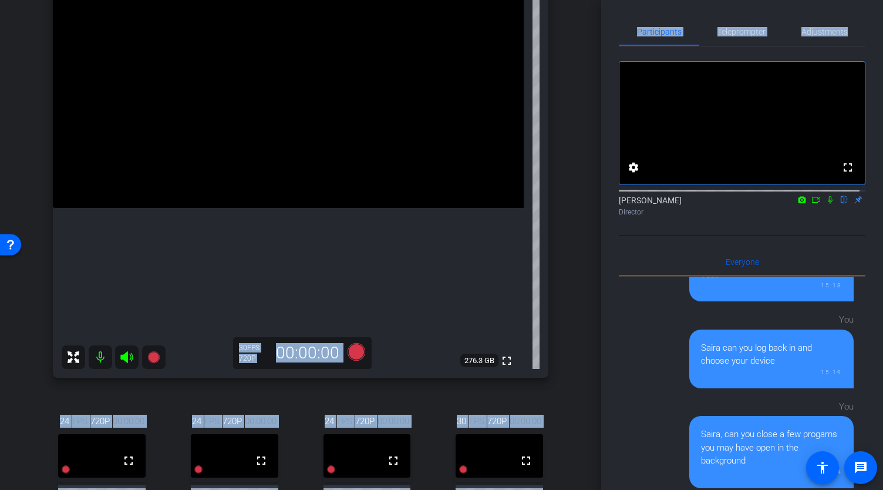
scroll to position [132, 0]
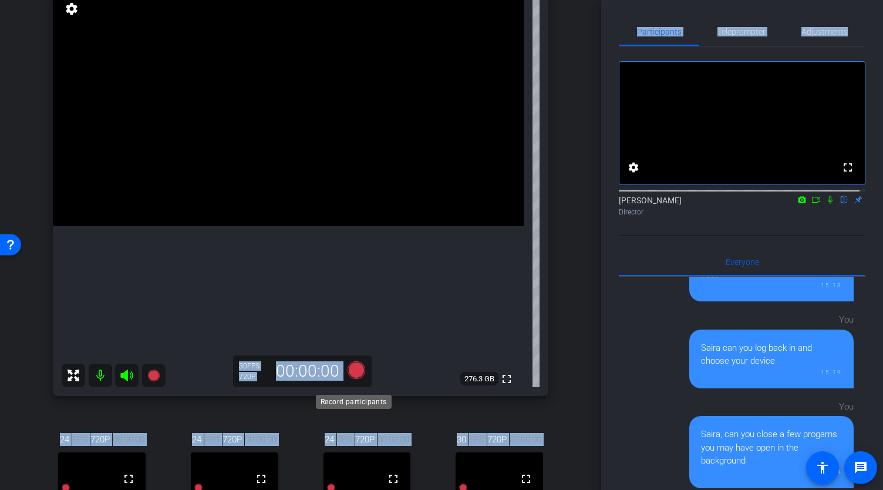
click at [359, 381] on icon at bounding box center [356, 369] width 28 height 21
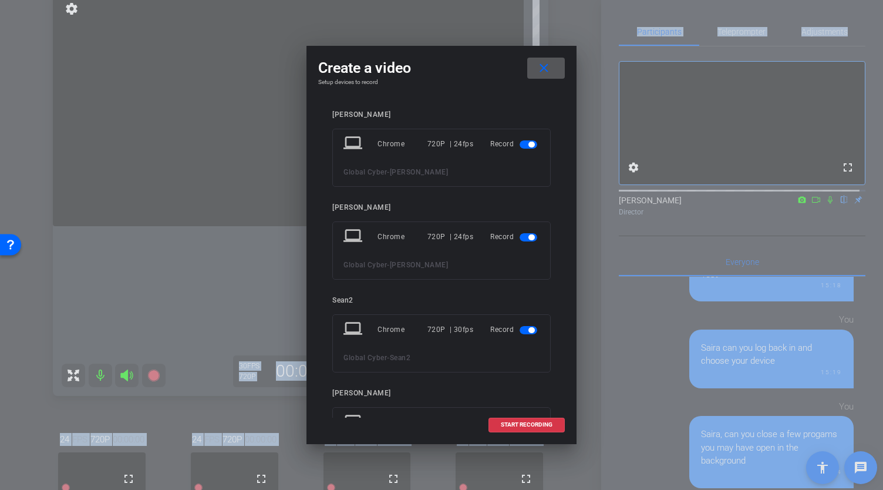
click at [532, 143] on div at bounding box center [530, 144] width 20 height 8
click at [529, 143] on span "button" at bounding box center [532, 145] width 6 height 6
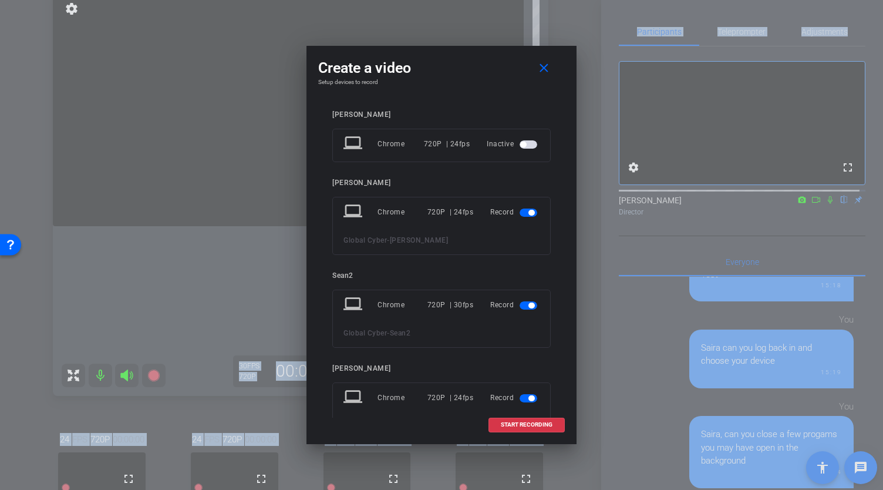
click at [520, 214] on span "button" at bounding box center [529, 213] width 18 height 8
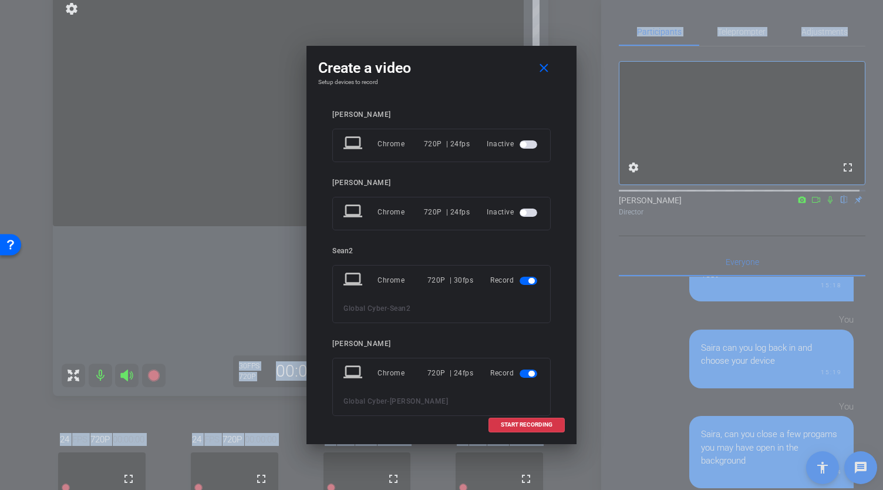
click at [520, 374] on span "button" at bounding box center [529, 373] width 18 height 8
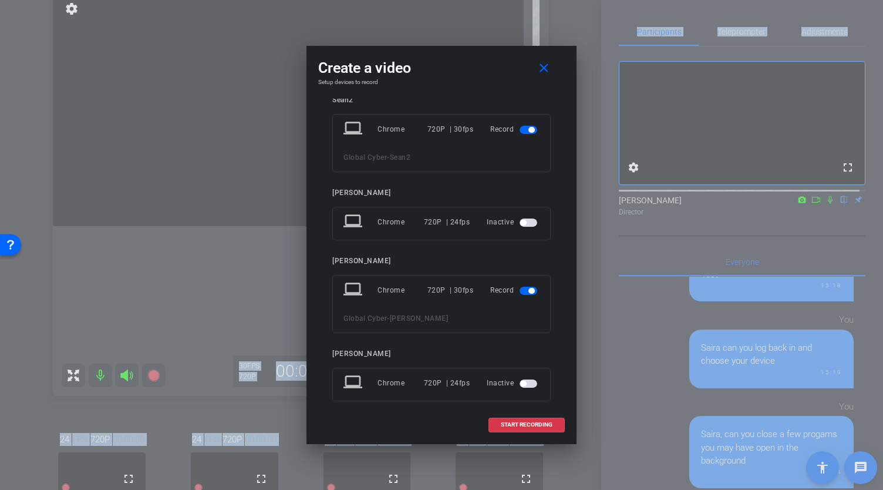
scroll to position [161, 0]
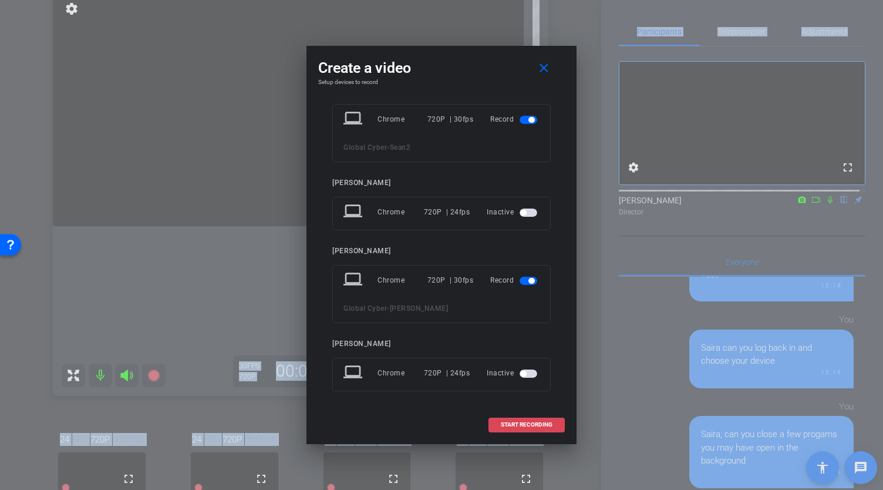
click at [524, 427] on span "START RECORDING" at bounding box center [527, 425] width 52 height 6
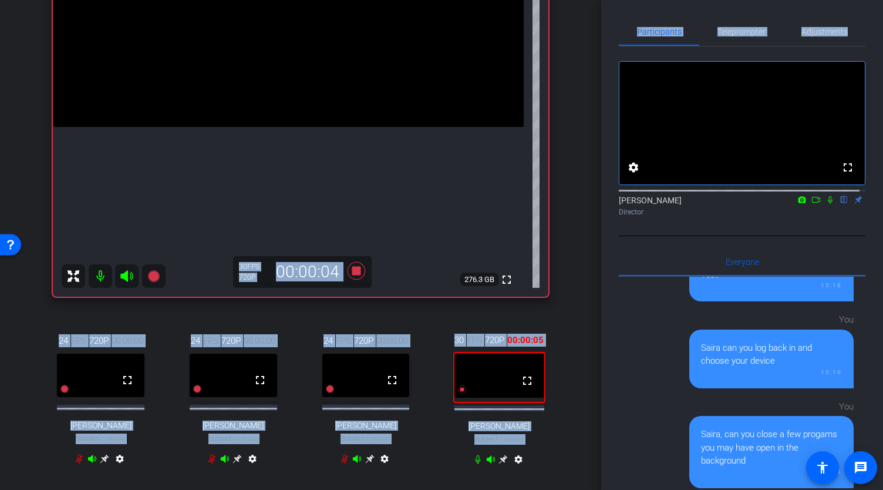
scroll to position [231, 0]
click at [501, 463] on icon at bounding box center [503, 459] width 9 height 9
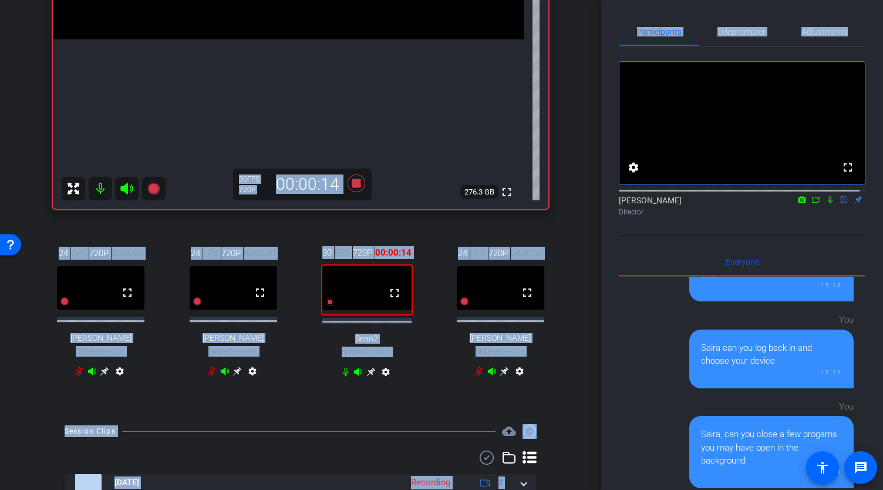
scroll to position [322, 0]
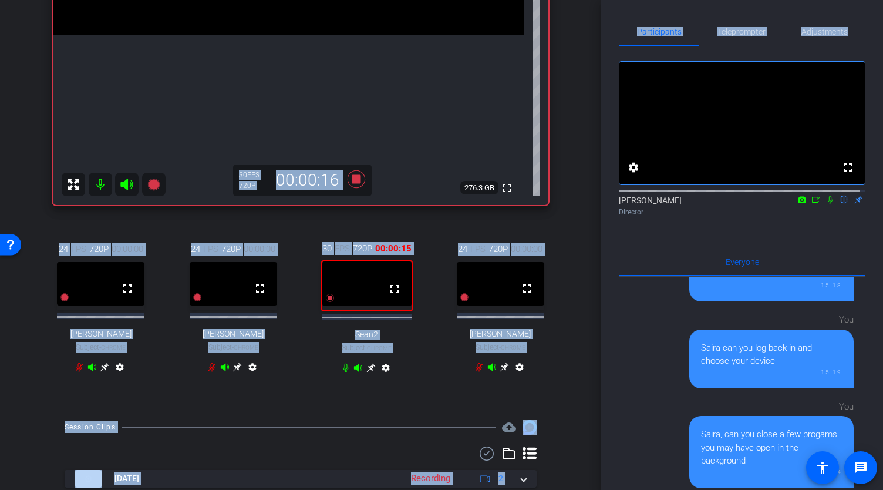
click at [367, 372] on icon at bounding box center [371, 367] width 9 height 9
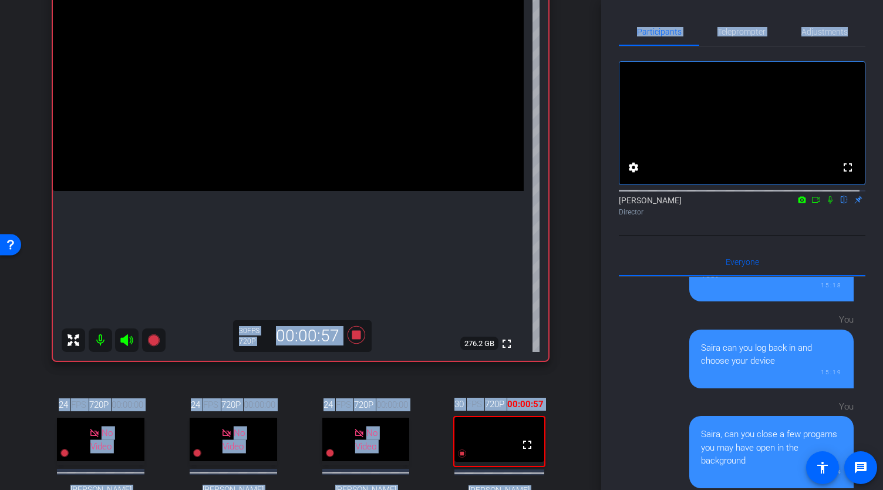
scroll to position [119, 0]
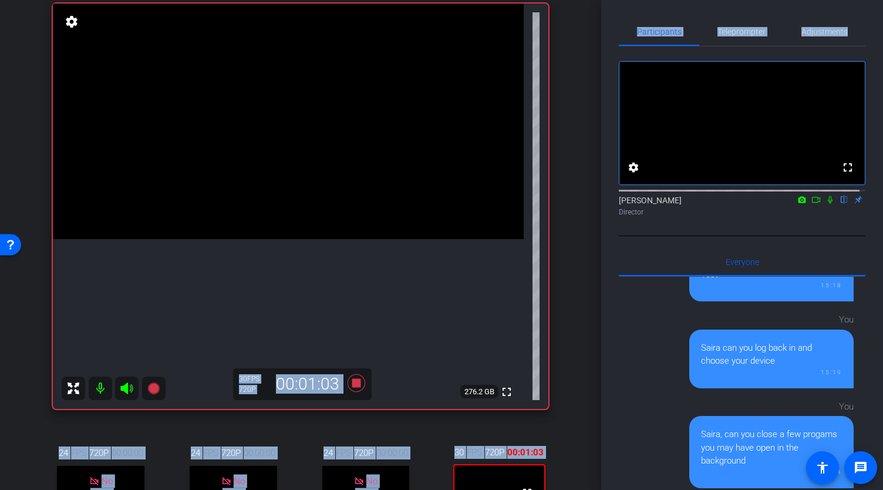
click at [812, 204] on icon at bounding box center [816, 200] width 9 height 8
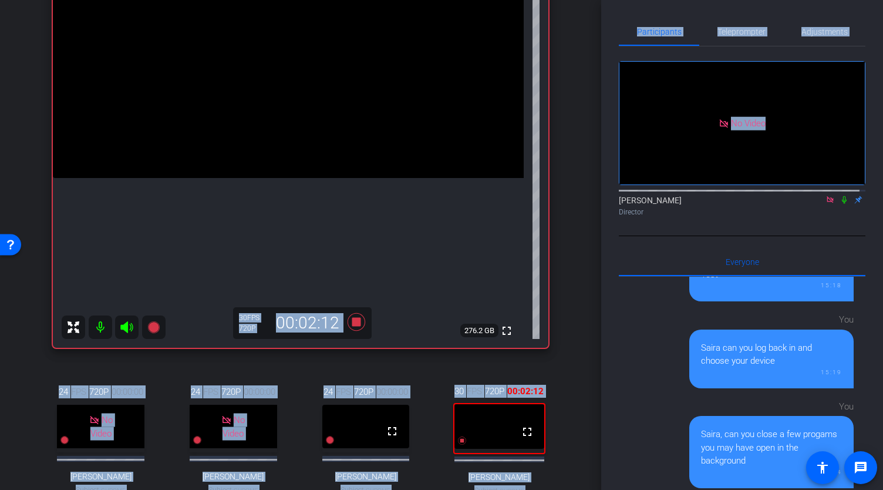
scroll to position [198, 0]
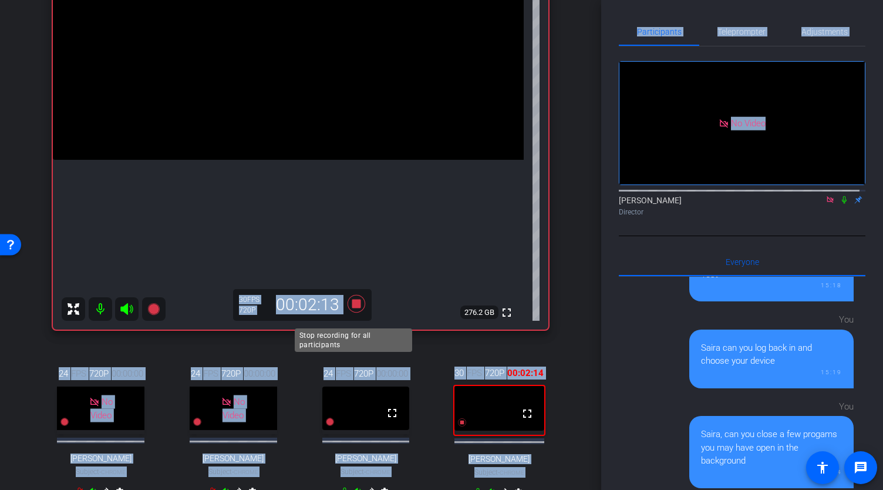
click at [353, 314] on icon at bounding box center [356, 303] width 28 height 21
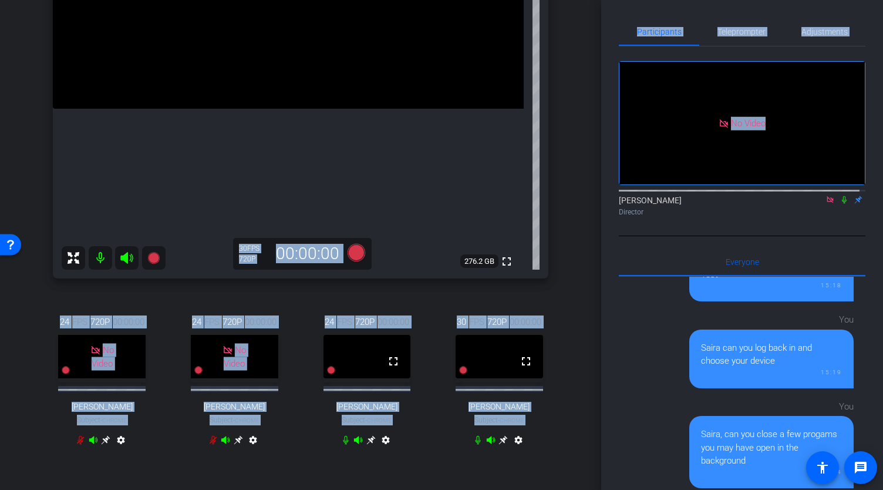
scroll to position [241, 0]
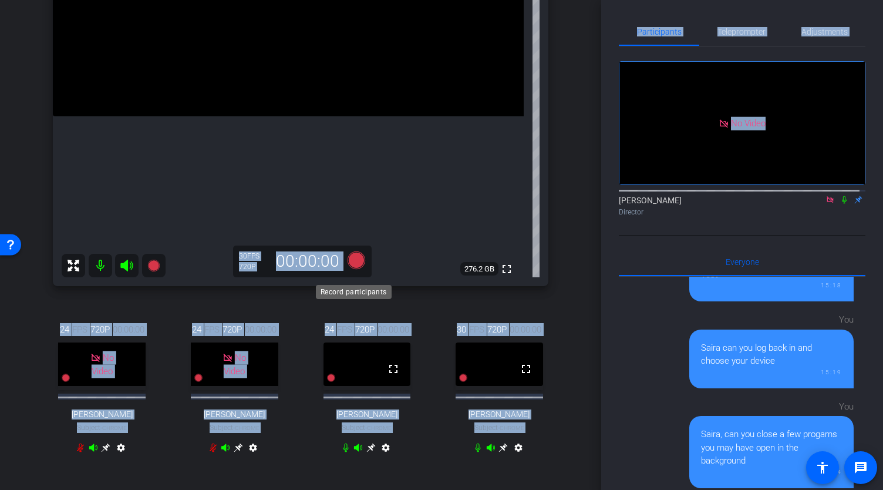
click at [352, 269] on icon at bounding box center [357, 260] width 18 height 18
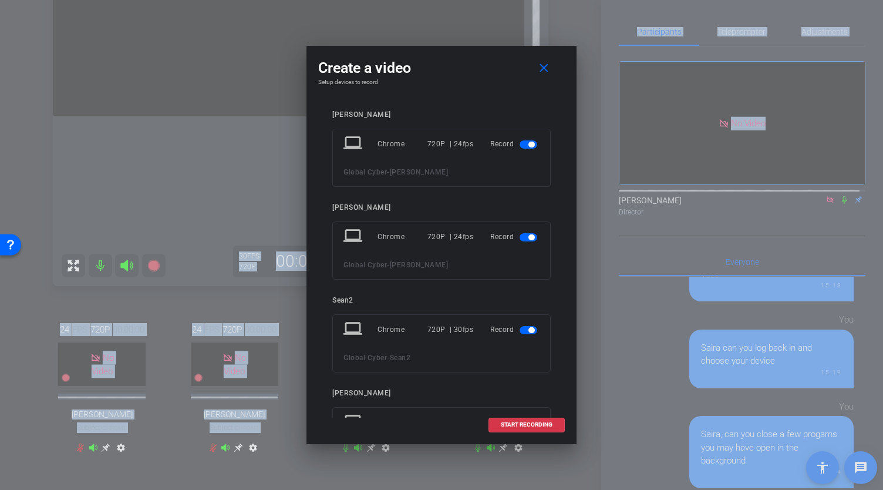
click at [529, 143] on span "button" at bounding box center [532, 145] width 6 height 6
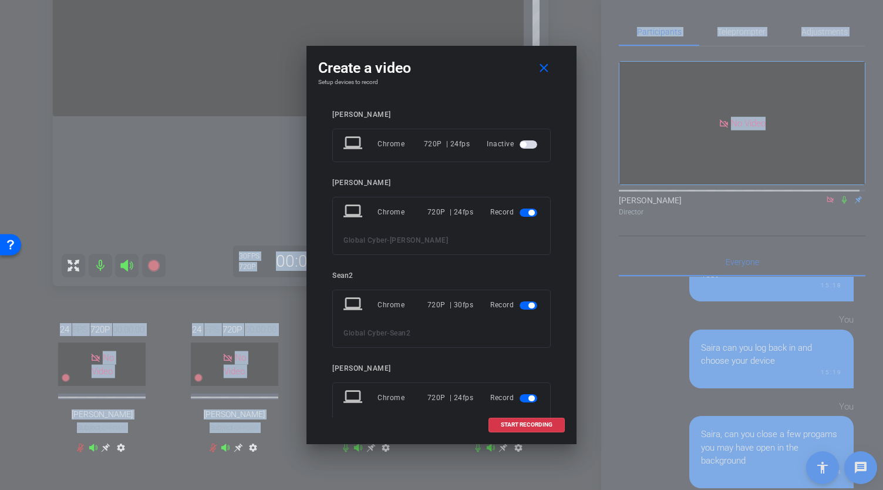
click at [520, 211] on span "button" at bounding box center [529, 213] width 18 height 8
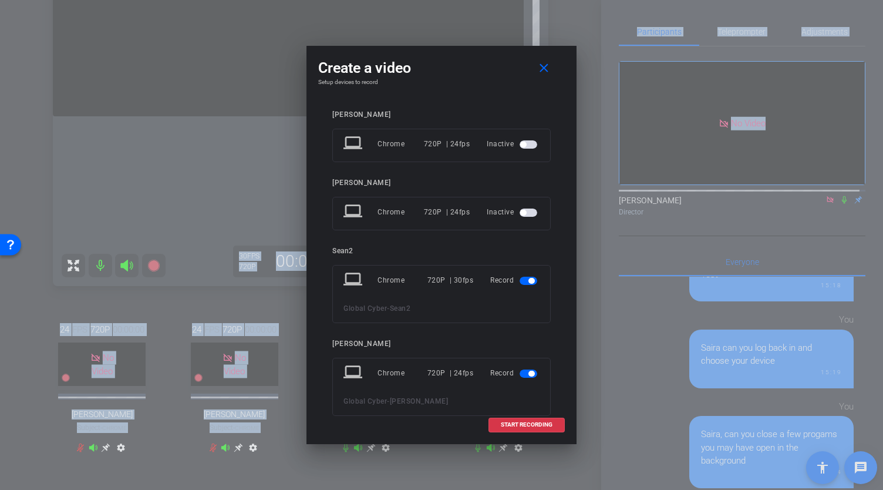
click at [520, 373] on span "button" at bounding box center [529, 373] width 18 height 8
click at [520, 427] on span "START RECORDING" at bounding box center [527, 425] width 52 height 6
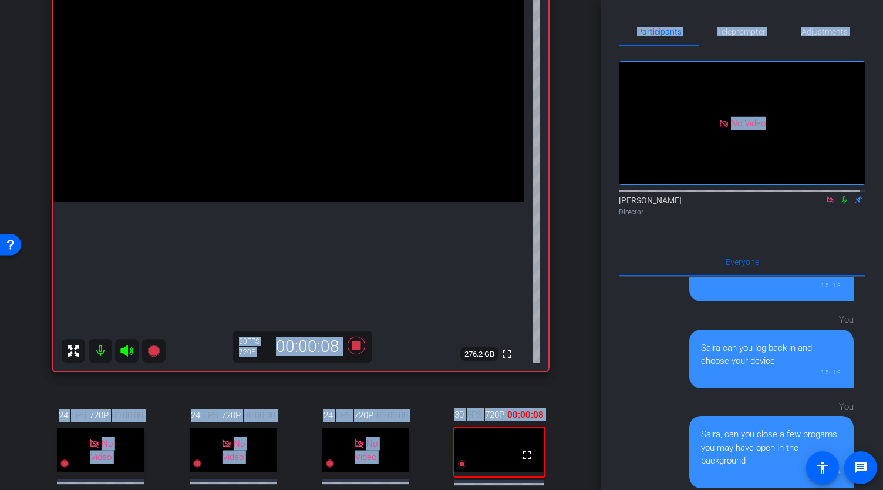
scroll to position [154, 0]
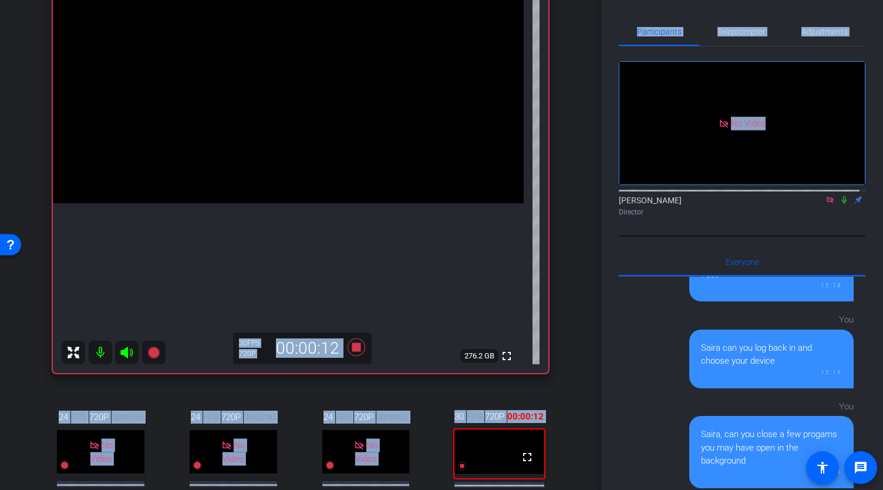
click at [843, 205] on mat-icon at bounding box center [845, 199] width 14 height 11
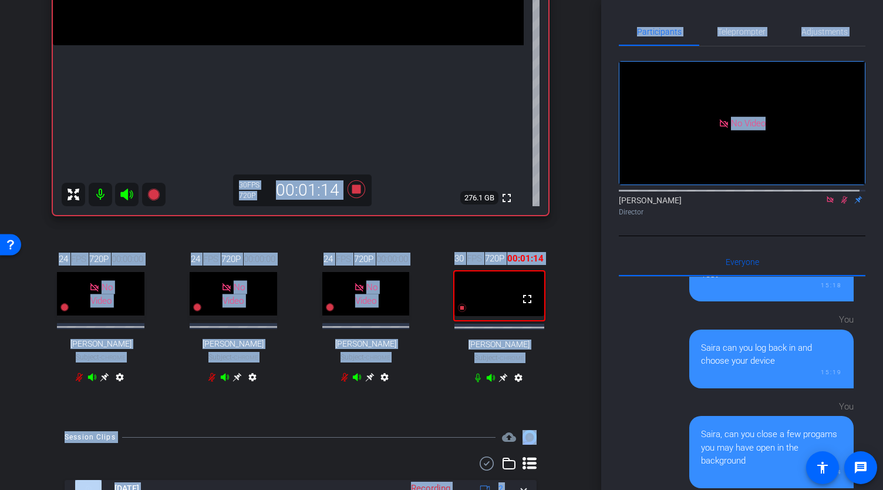
scroll to position [349, 0]
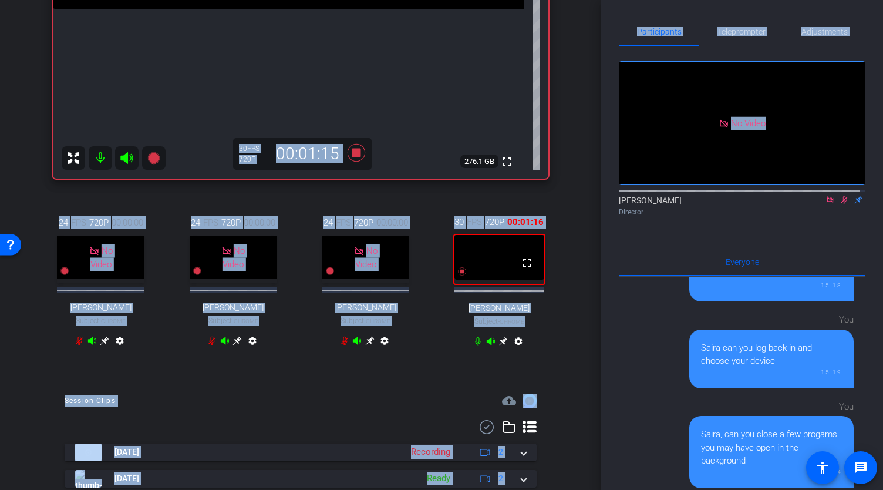
click at [500, 346] on icon at bounding box center [503, 341] width 9 height 9
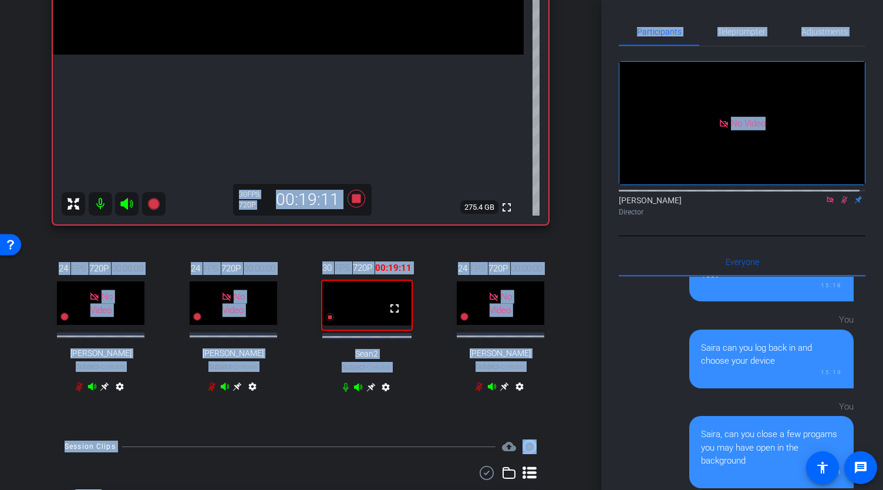
scroll to position [321, 0]
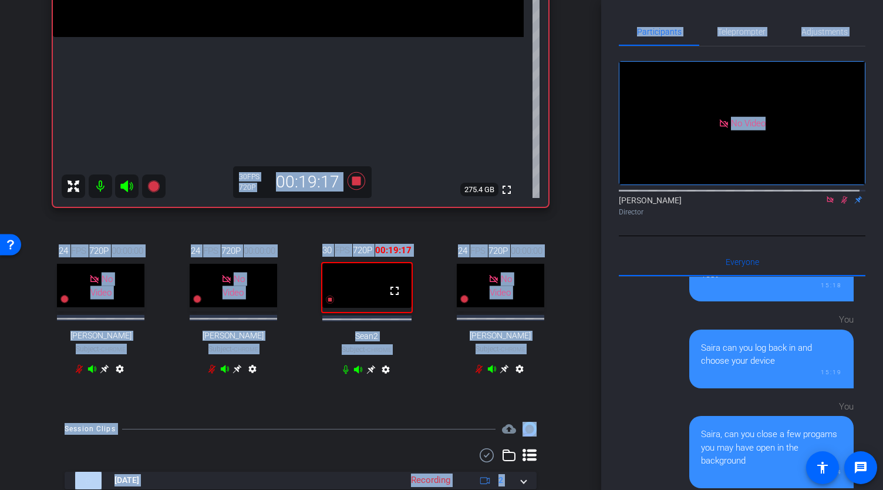
click at [369, 374] on icon at bounding box center [371, 369] width 9 height 9
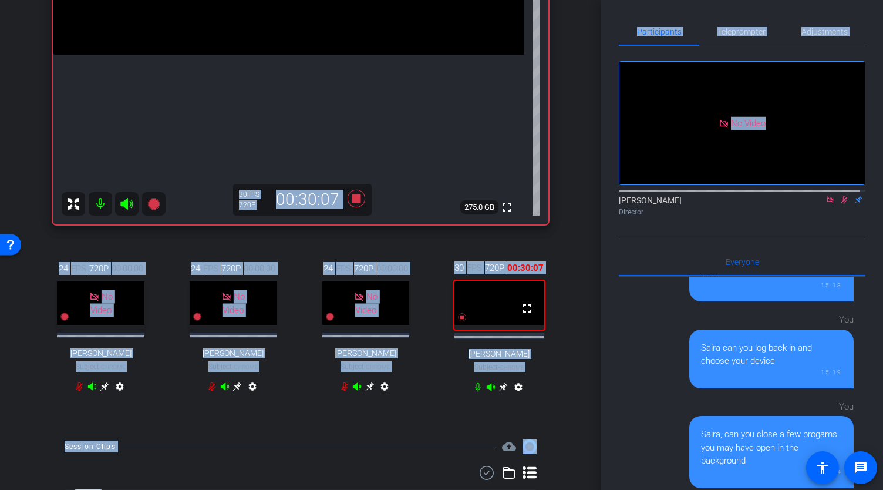
scroll to position [305, 0]
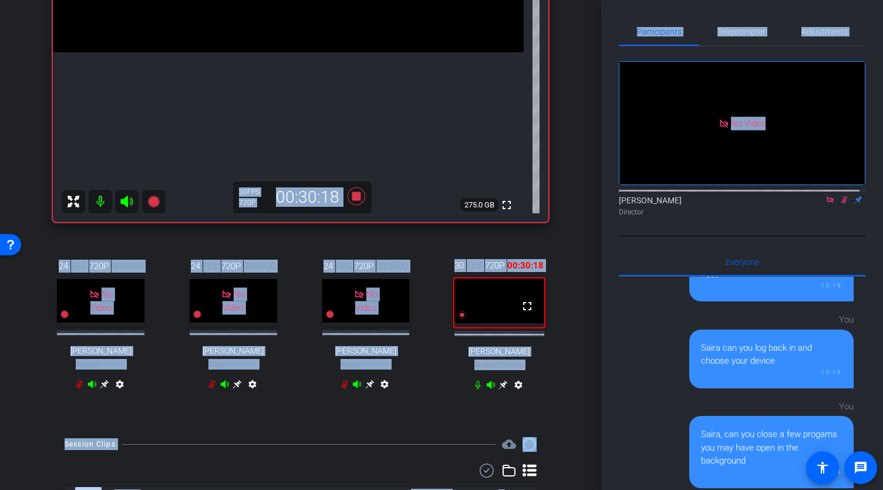
click at [384, 394] on mat-icon "settings" at bounding box center [385, 386] width 14 height 14
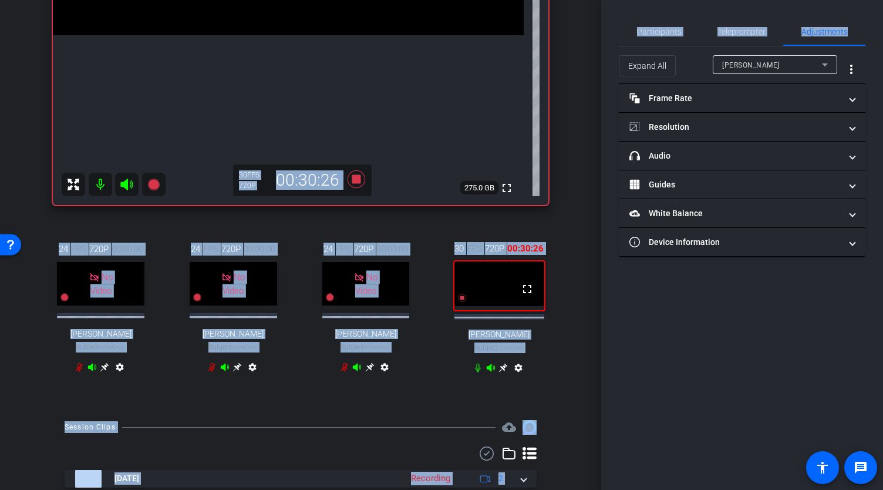
scroll to position [334, 0]
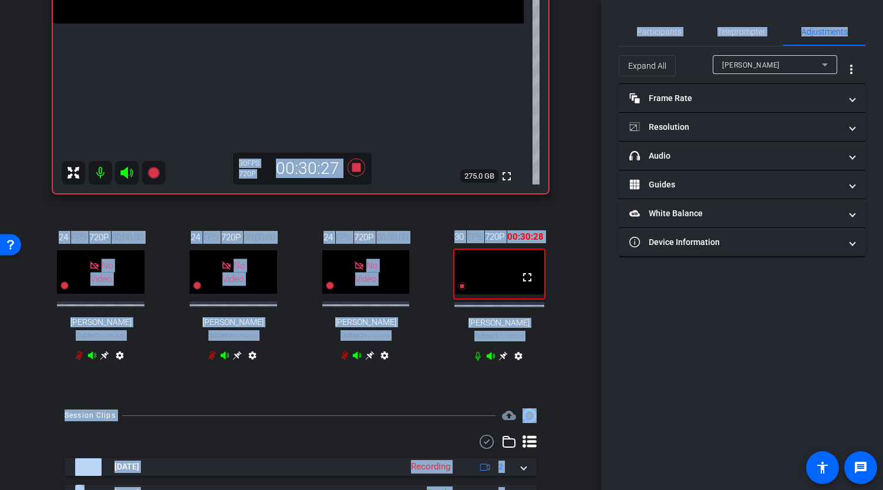
click at [502, 361] on icon at bounding box center [503, 356] width 9 height 9
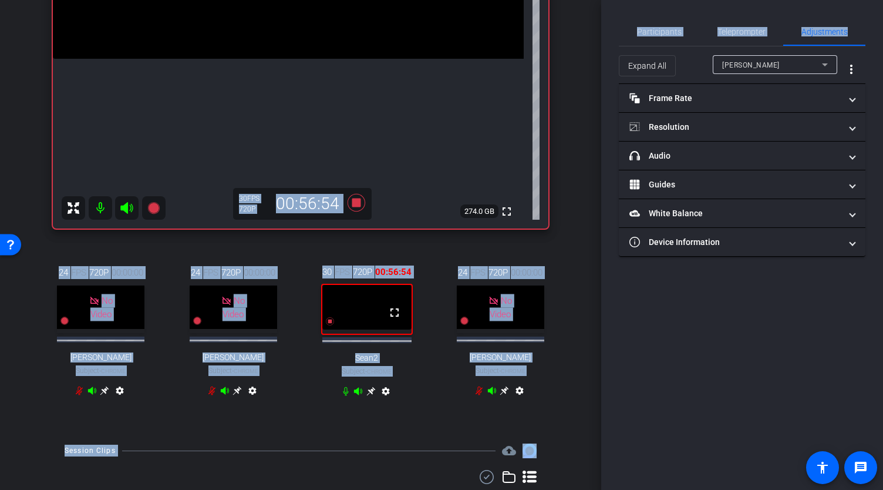
scroll to position [304, 0]
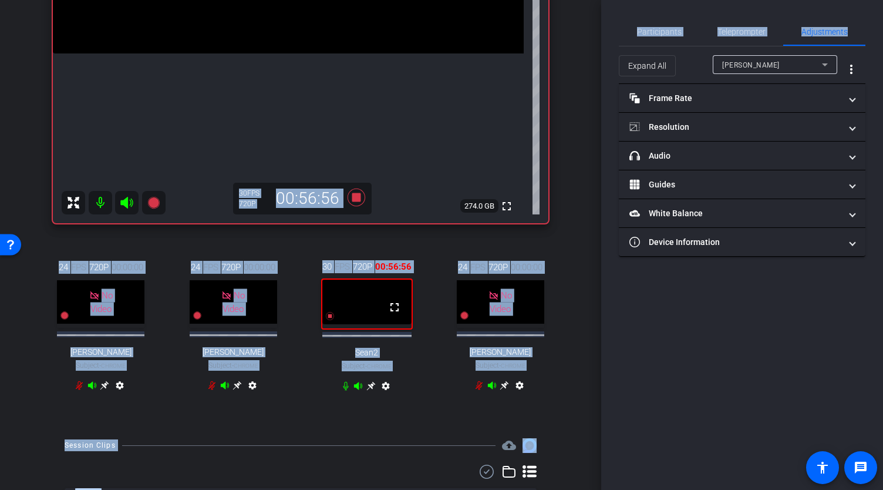
click at [370, 391] on icon at bounding box center [371, 385] width 9 height 9
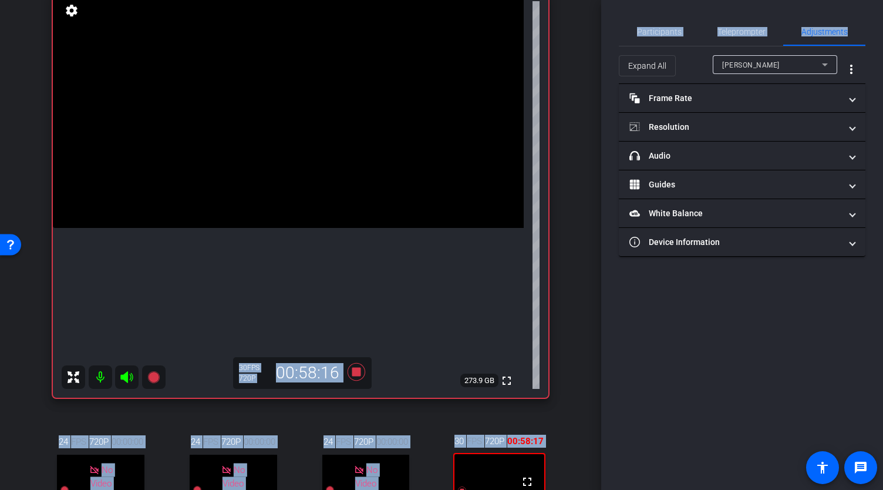
scroll to position [81, 0]
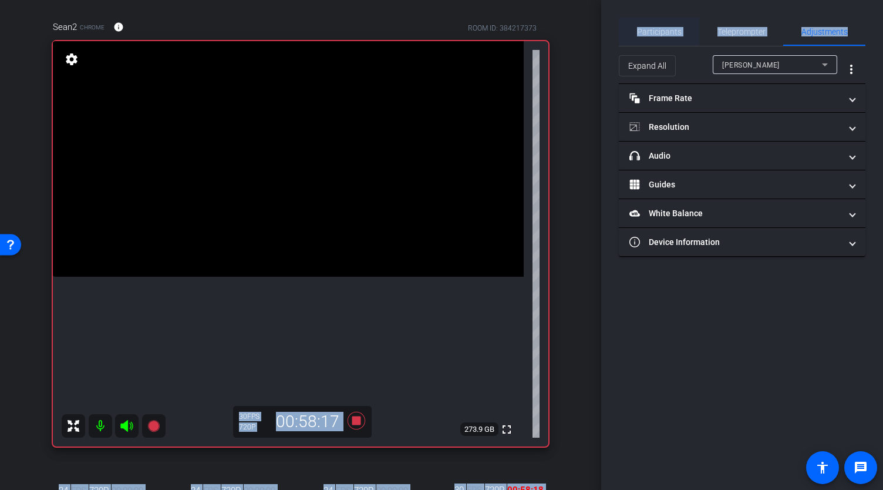
click at [665, 31] on span "Participants" at bounding box center [659, 32] width 45 height 8
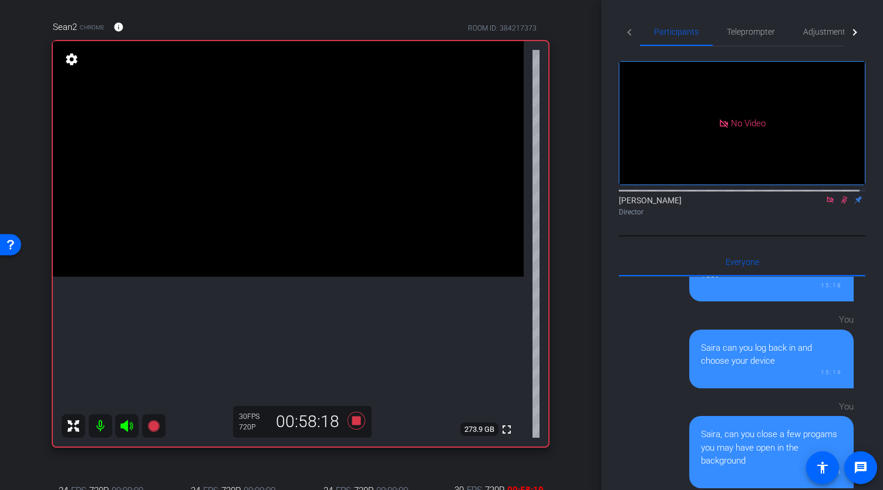
click at [840, 196] on icon at bounding box center [844, 200] width 9 height 8
click at [826, 196] on icon at bounding box center [830, 200] width 9 height 8
click at [355, 429] on icon at bounding box center [357, 421] width 18 height 18
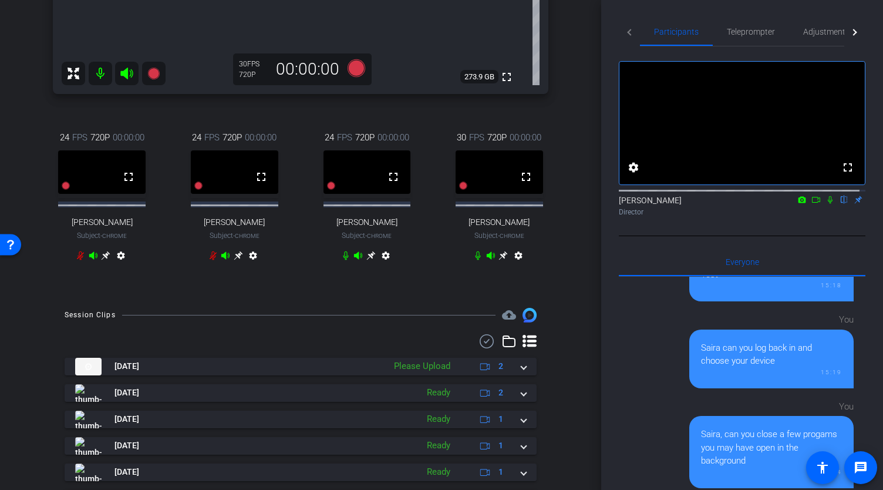
scroll to position [436, 0]
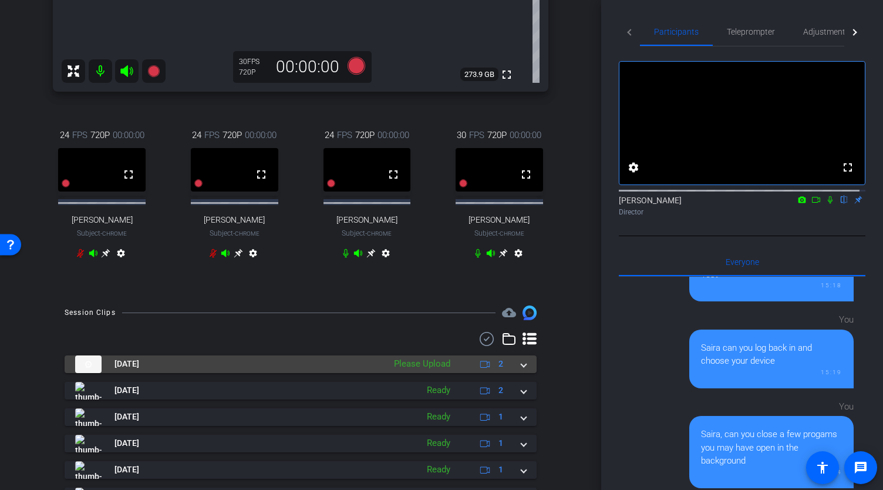
click at [511, 373] on div "[DATE] Please Upload 2" at bounding box center [298, 364] width 446 height 18
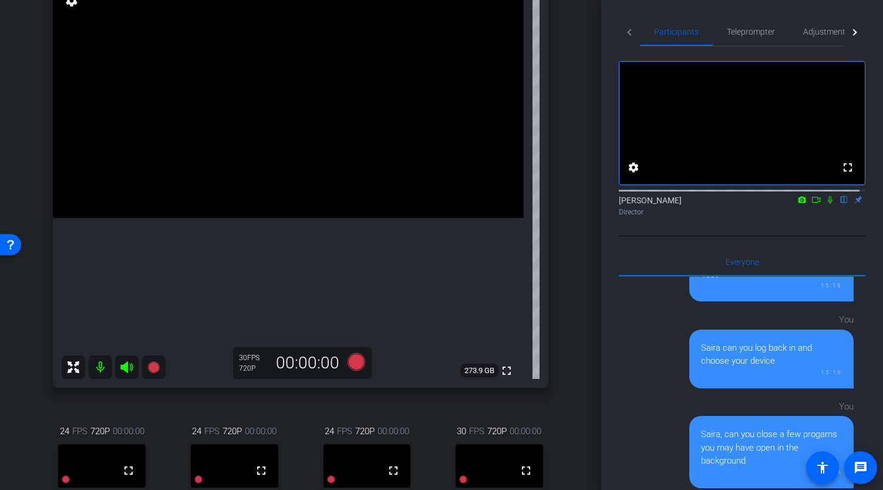
scroll to position [135, 0]
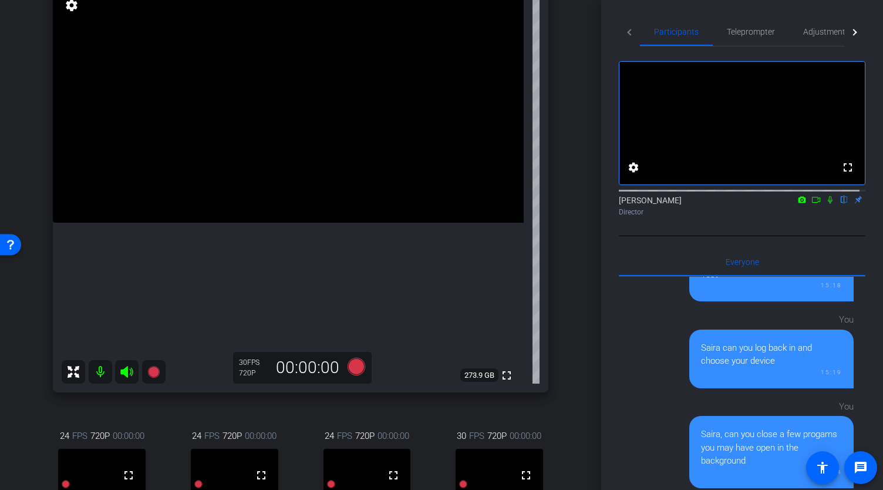
drag, startPoint x: 602, startPoint y: 174, endPoint x: 604, endPoint y: 213, distance: 39.4
click at [604, 213] on div "Participants Teleprompter Adjustments fullscreen settings [PERSON_NAME] flip Di…" at bounding box center [742, 245] width 282 height 490
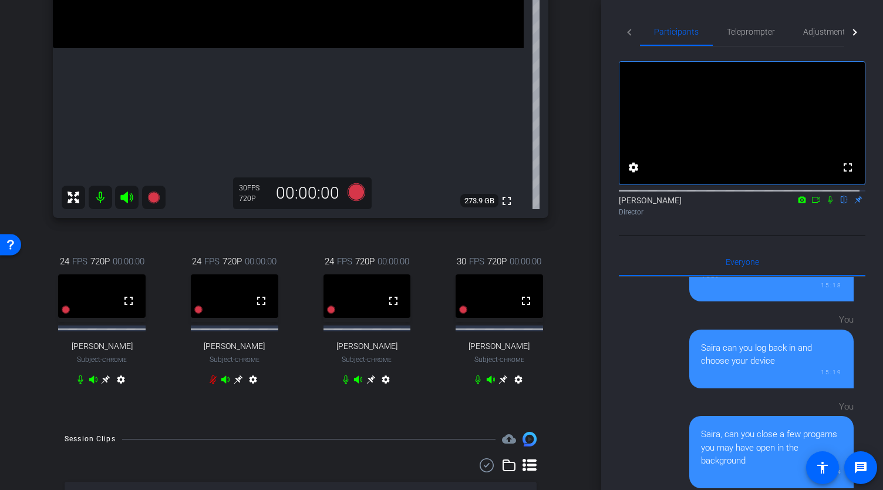
scroll to position [312, 0]
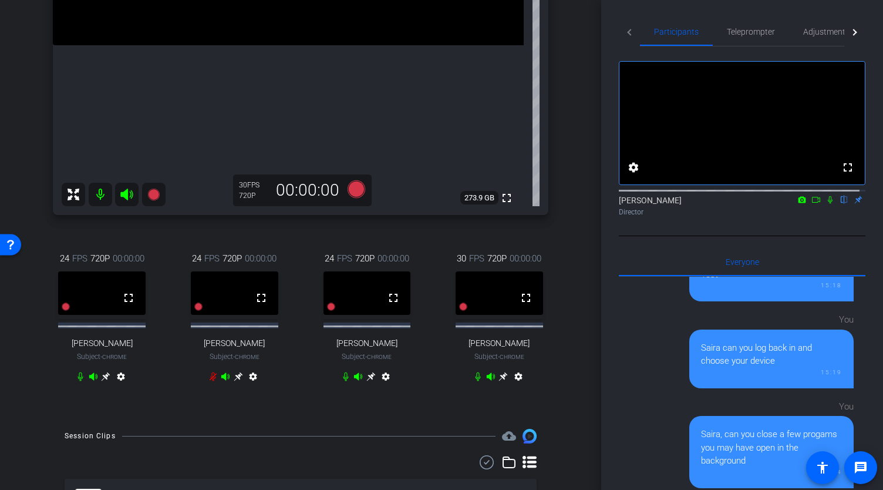
click at [502, 381] on icon at bounding box center [503, 376] width 9 height 9
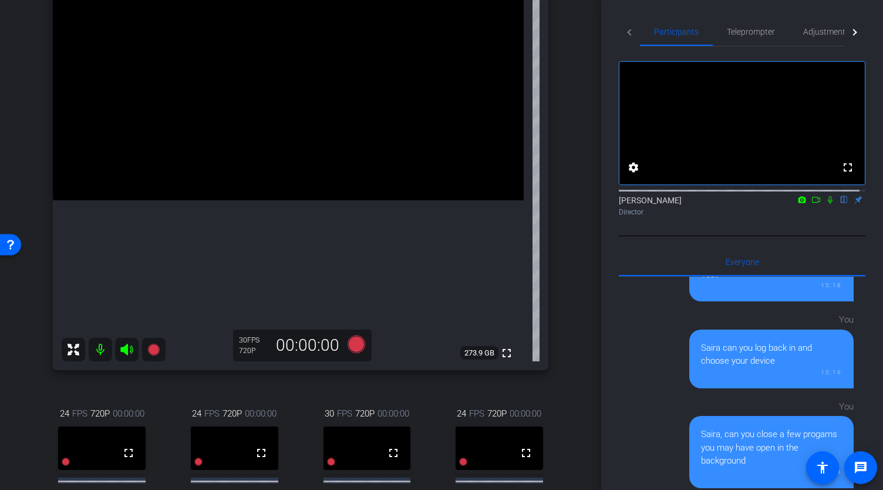
scroll to position [140, 0]
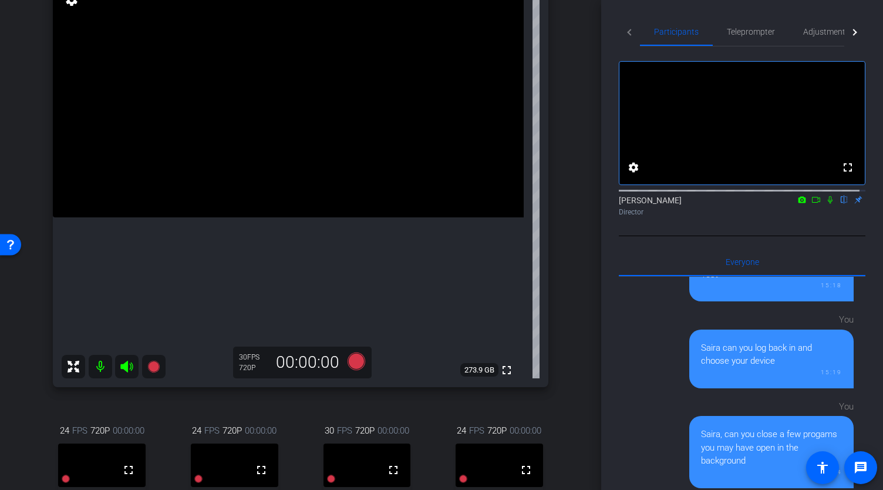
drag, startPoint x: 603, startPoint y: 170, endPoint x: 600, endPoint y: 151, distance: 19.6
click at [600, 151] on div "arrow_back Global Cyber Back to project Send invite account_box grid_on setting…" at bounding box center [441, 245] width 883 height 490
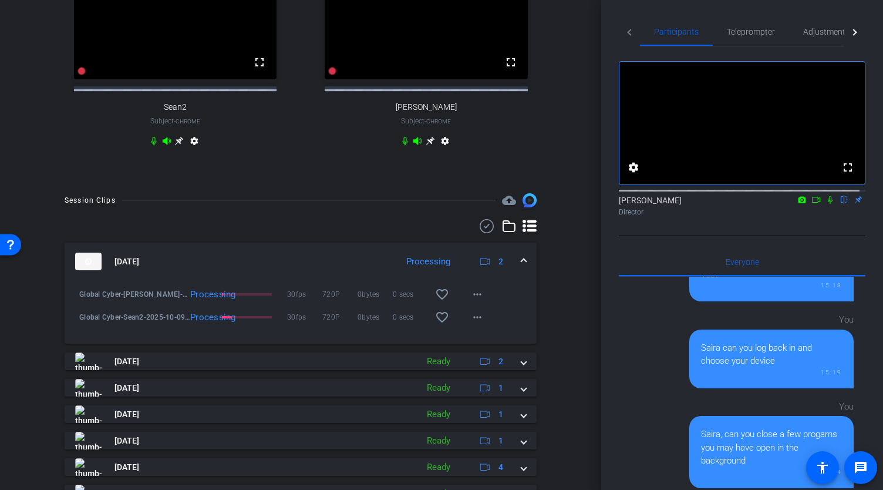
scroll to position [608, 0]
click at [470, 300] on mat-icon "more_horiz" at bounding box center [477, 292] width 14 height 14
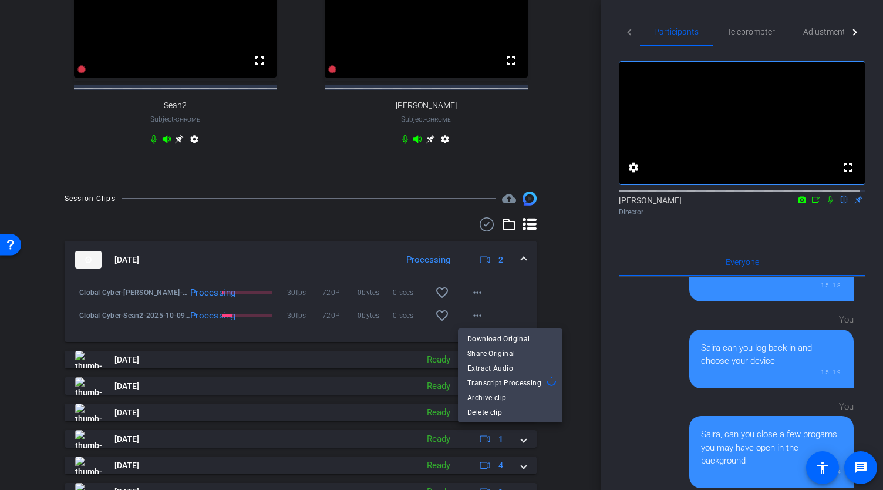
drag, startPoint x: 597, startPoint y: 253, endPoint x: 593, endPoint y: 145, distance: 107.5
click at [593, 145] on div at bounding box center [441, 245] width 883 height 490
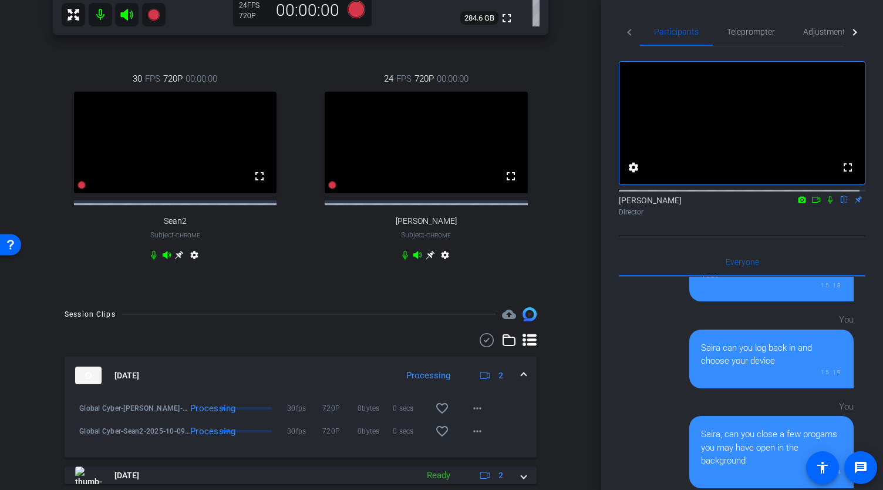
scroll to position [510, 0]
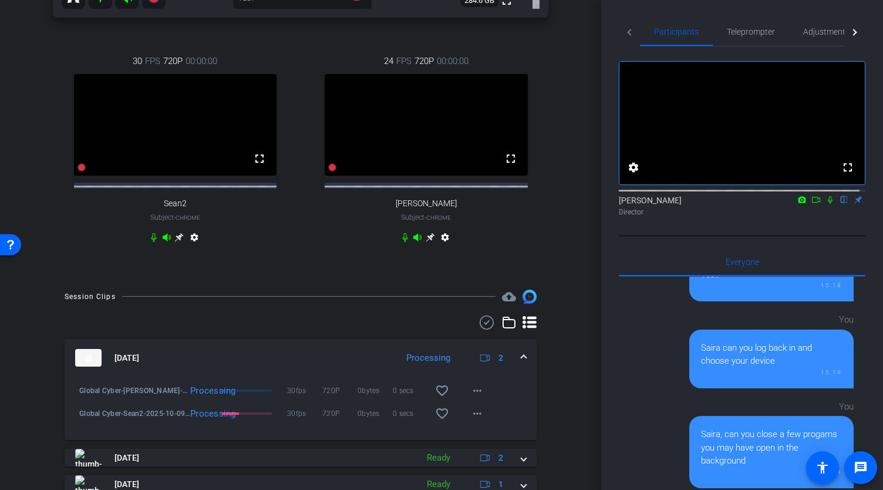
click at [179, 241] on icon at bounding box center [179, 237] width 9 height 9
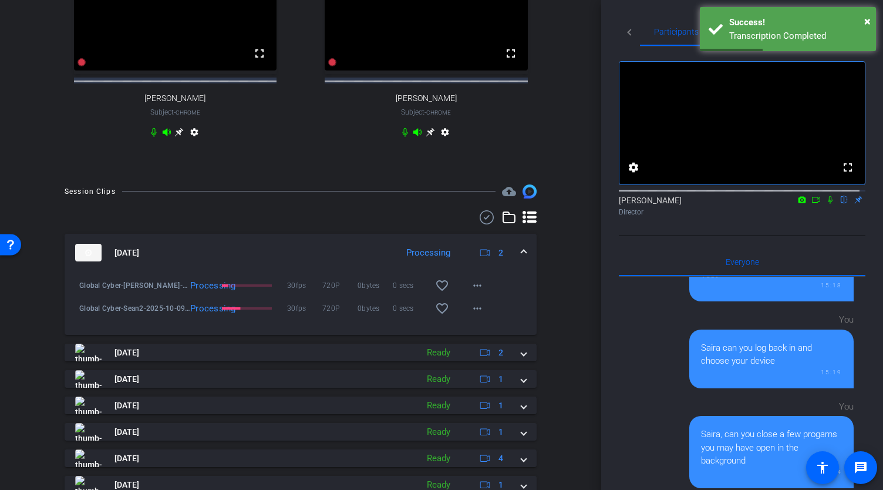
scroll to position [616, 0]
click at [476, 314] on mat-icon "more_horiz" at bounding box center [477, 307] width 14 height 14
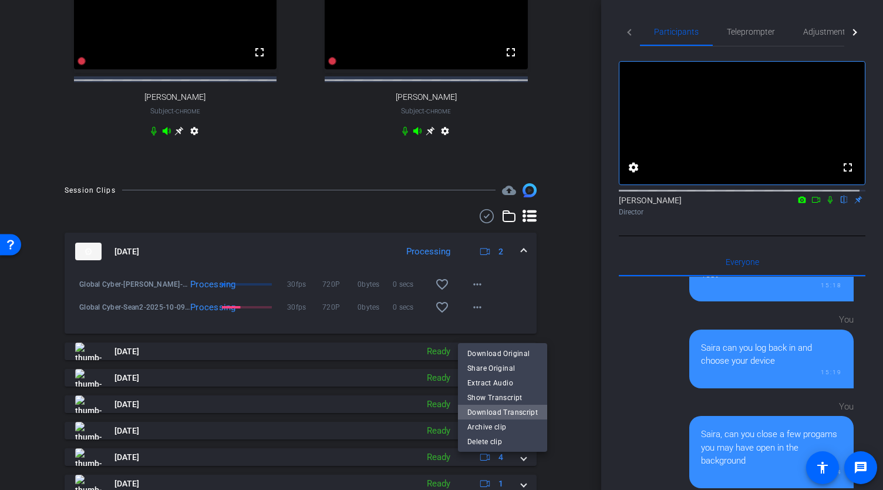
click at [517, 406] on span "Download Transcript" at bounding box center [503, 412] width 70 height 14
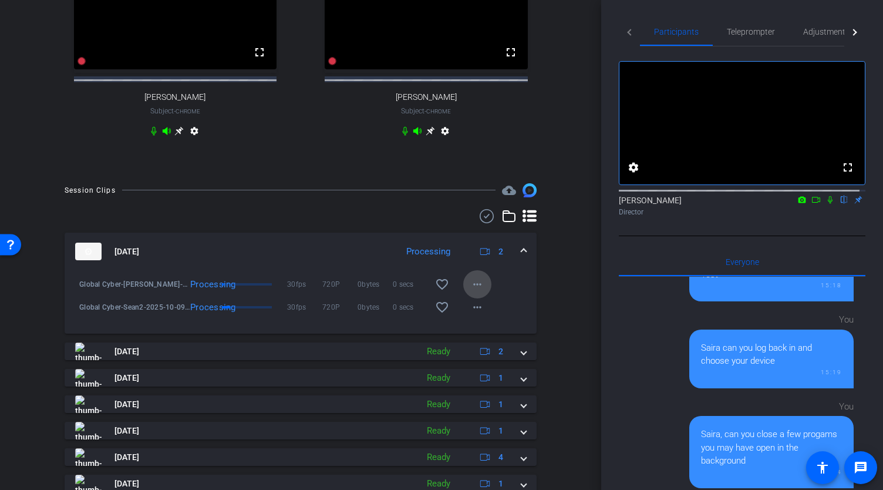
click at [475, 291] on mat-icon "more_horiz" at bounding box center [477, 284] width 14 height 14
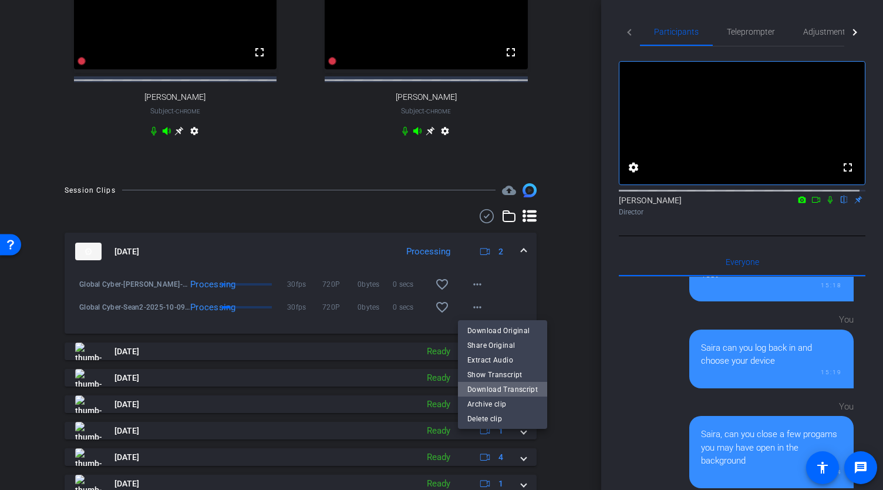
click at [508, 385] on span "Download Transcript" at bounding box center [503, 389] width 70 height 14
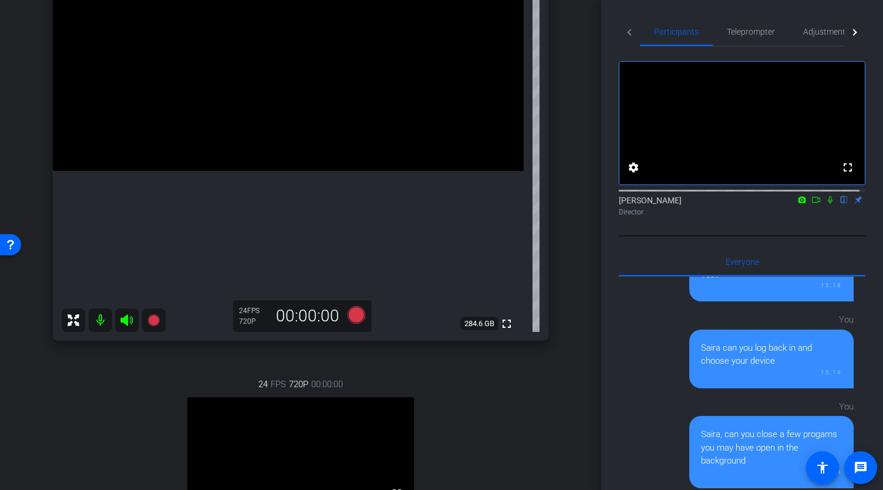
scroll to position [0, 0]
